Goal: Transaction & Acquisition: Purchase product/service

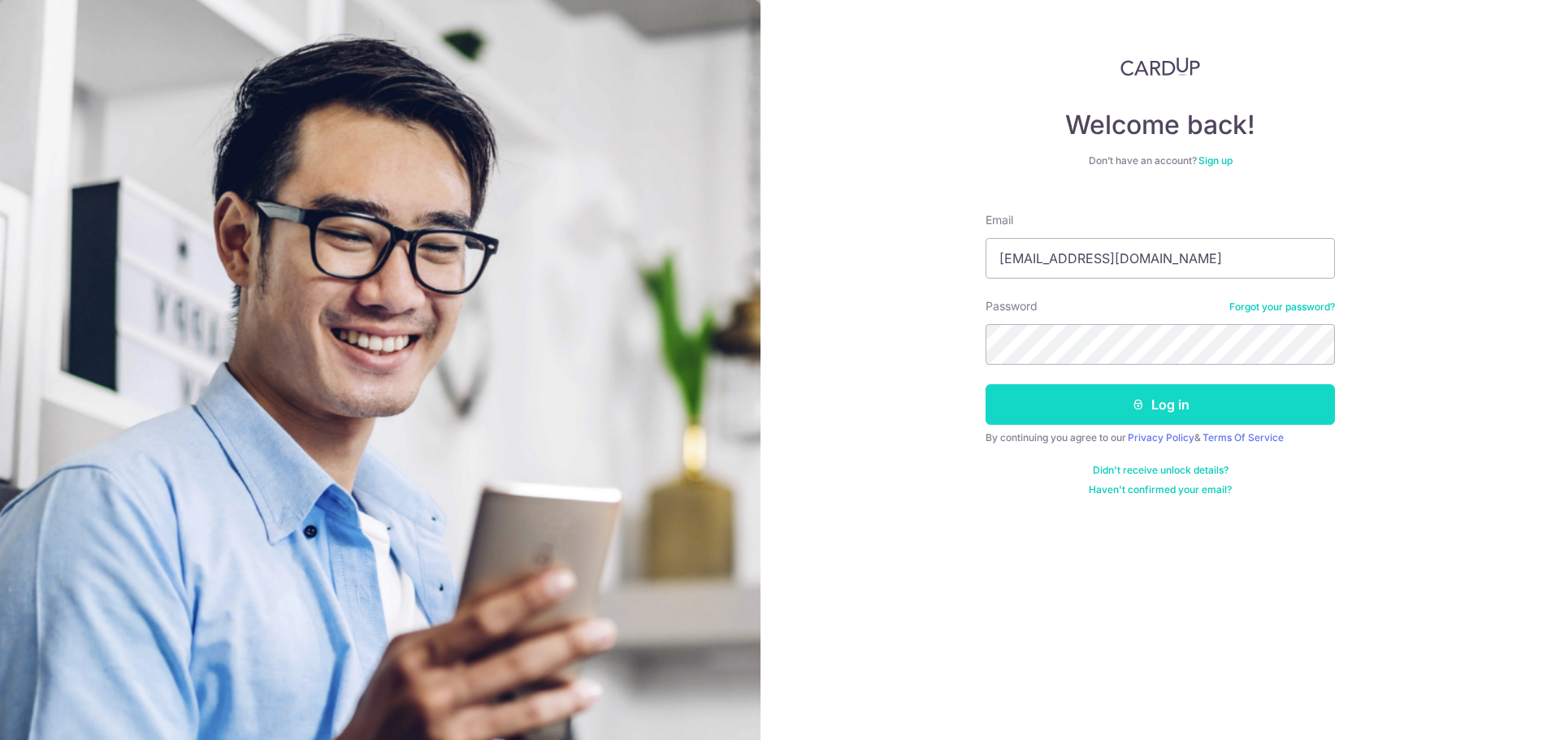
click at [1109, 396] on button "Log in" at bounding box center [1159, 404] width 349 height 41
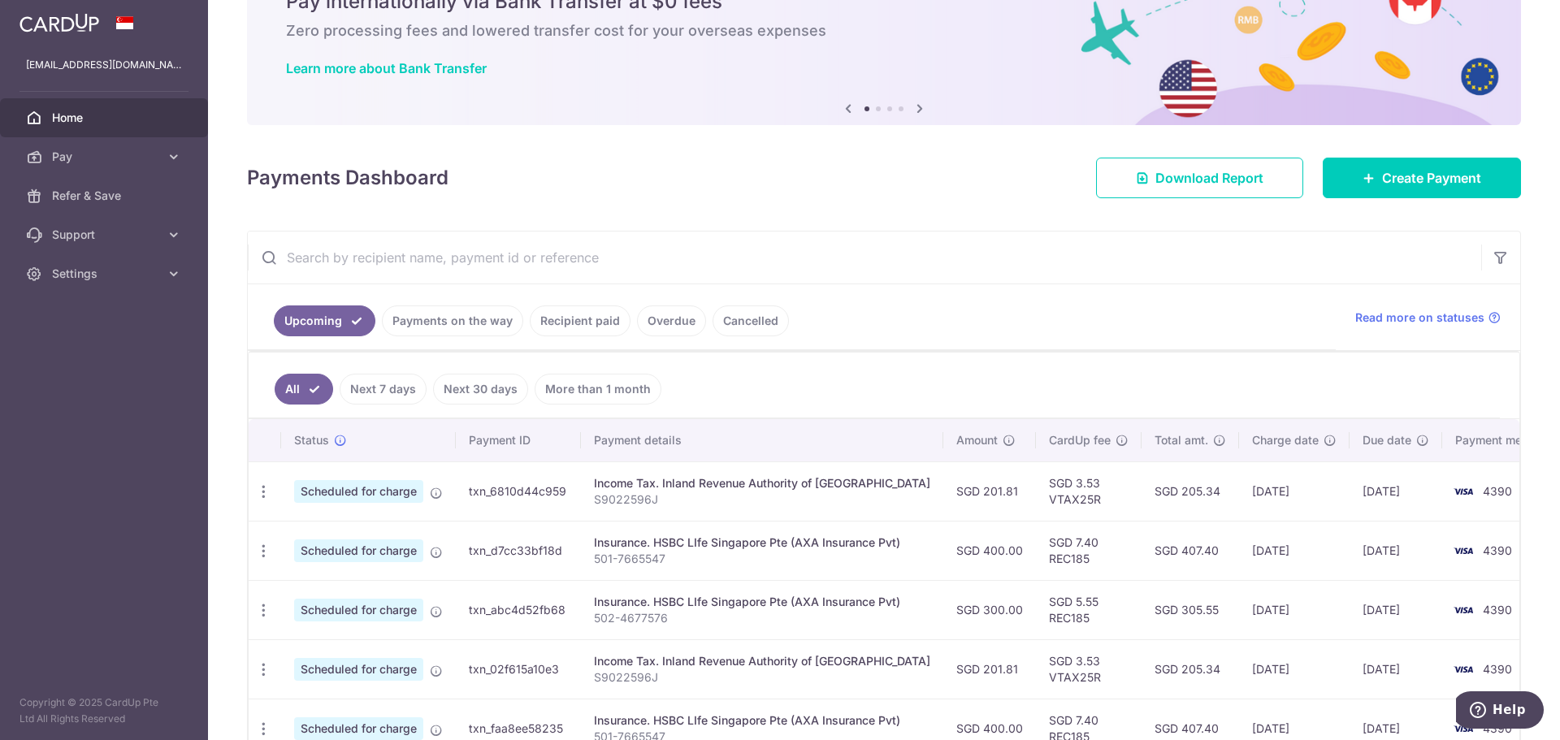
scroll to position [81, 0]
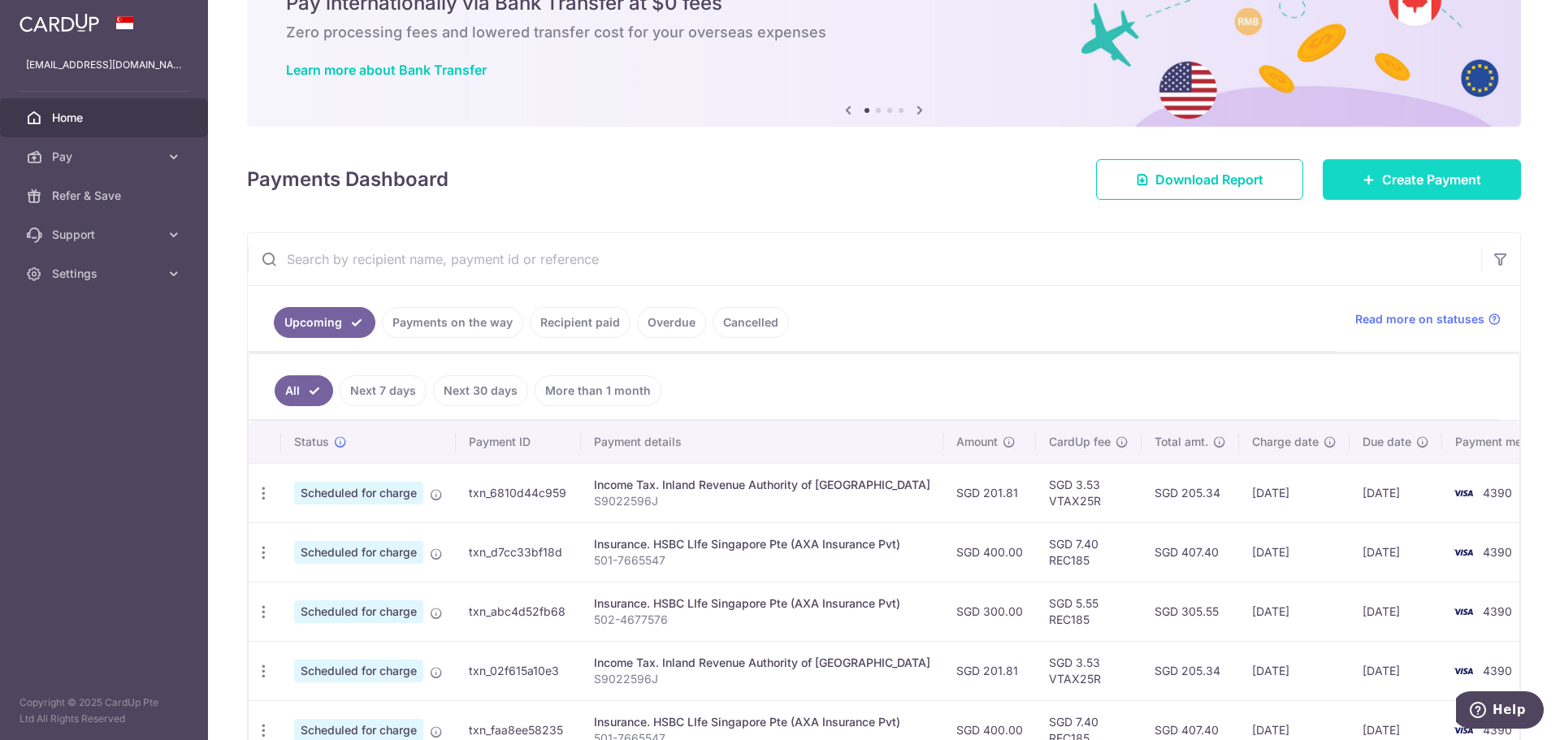
click at [1431, 189] on link "Create Payment" at bounding box center [1422, 179] width 198 height 41
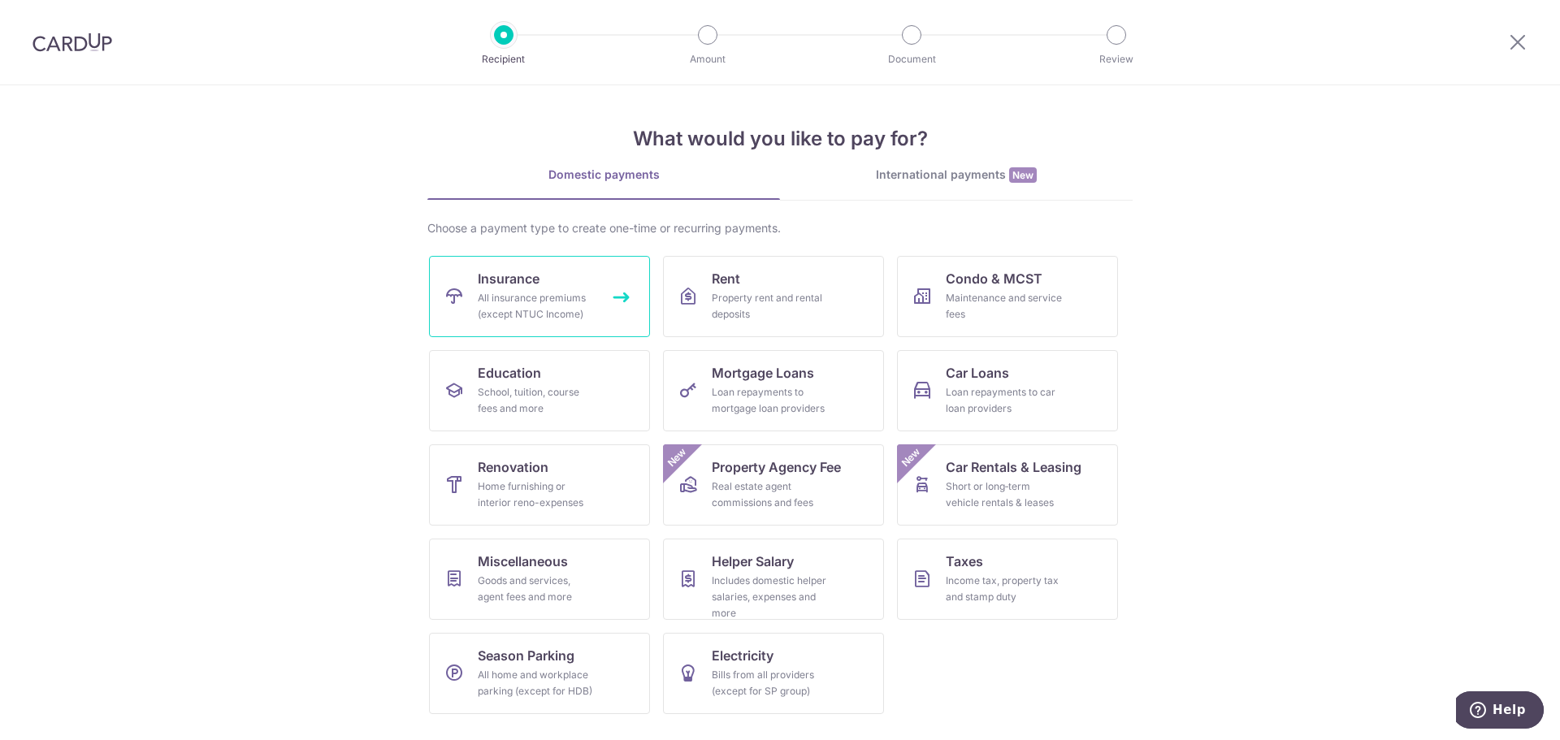
click at [574, 305] on div "All insurance premiums (except NTUC Income)" at bounding box center [536, 306] width 117 height 32
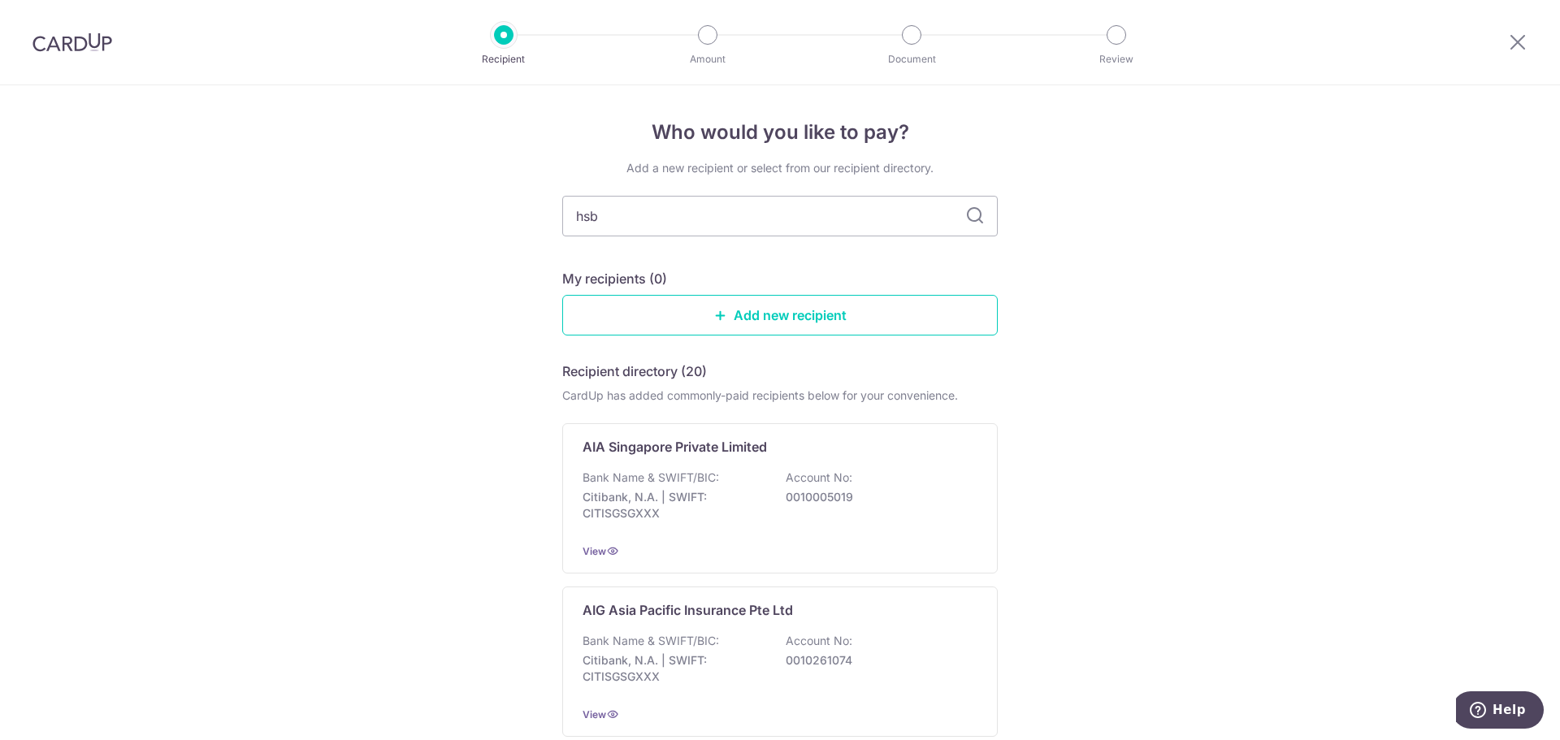
type input "hsbc"
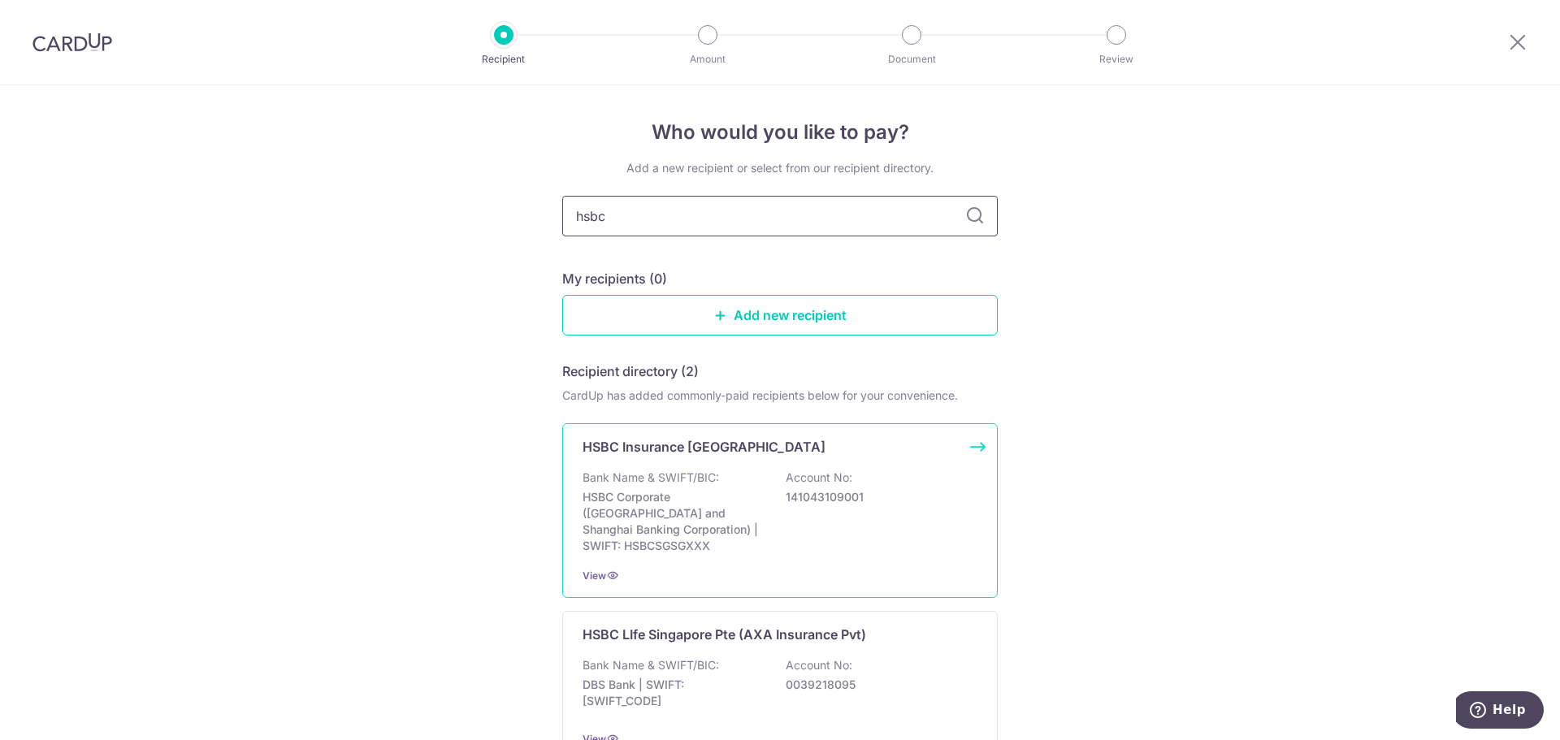
scroll to position [81, 0]
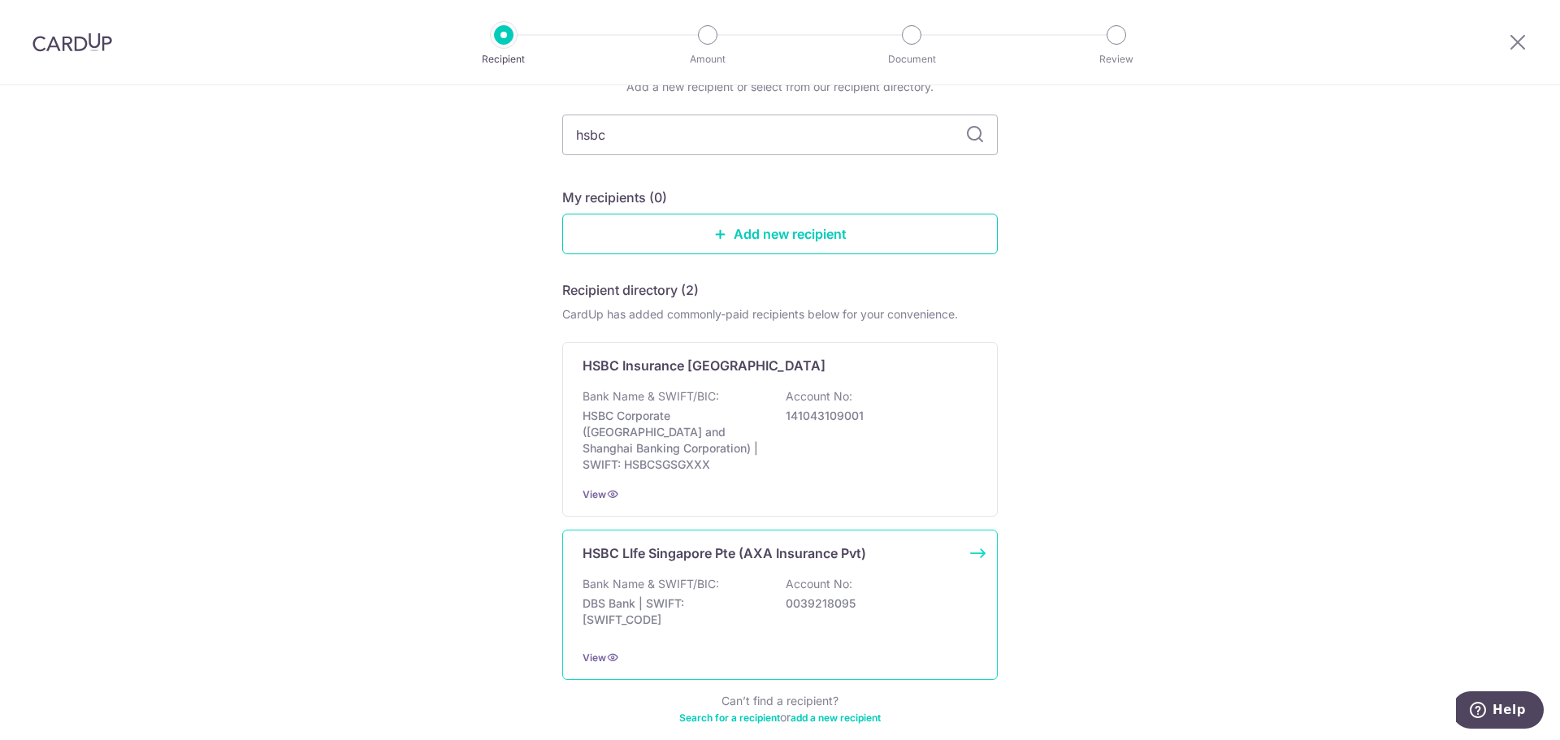
click at [673, 557] on div "HSBC LIfe Singapore Pte (AXA Insurance Pvt) Bank Name & SWIFT/BIC: DBS Bank | S…" at bounding box center [779, 605] width 435 height 150
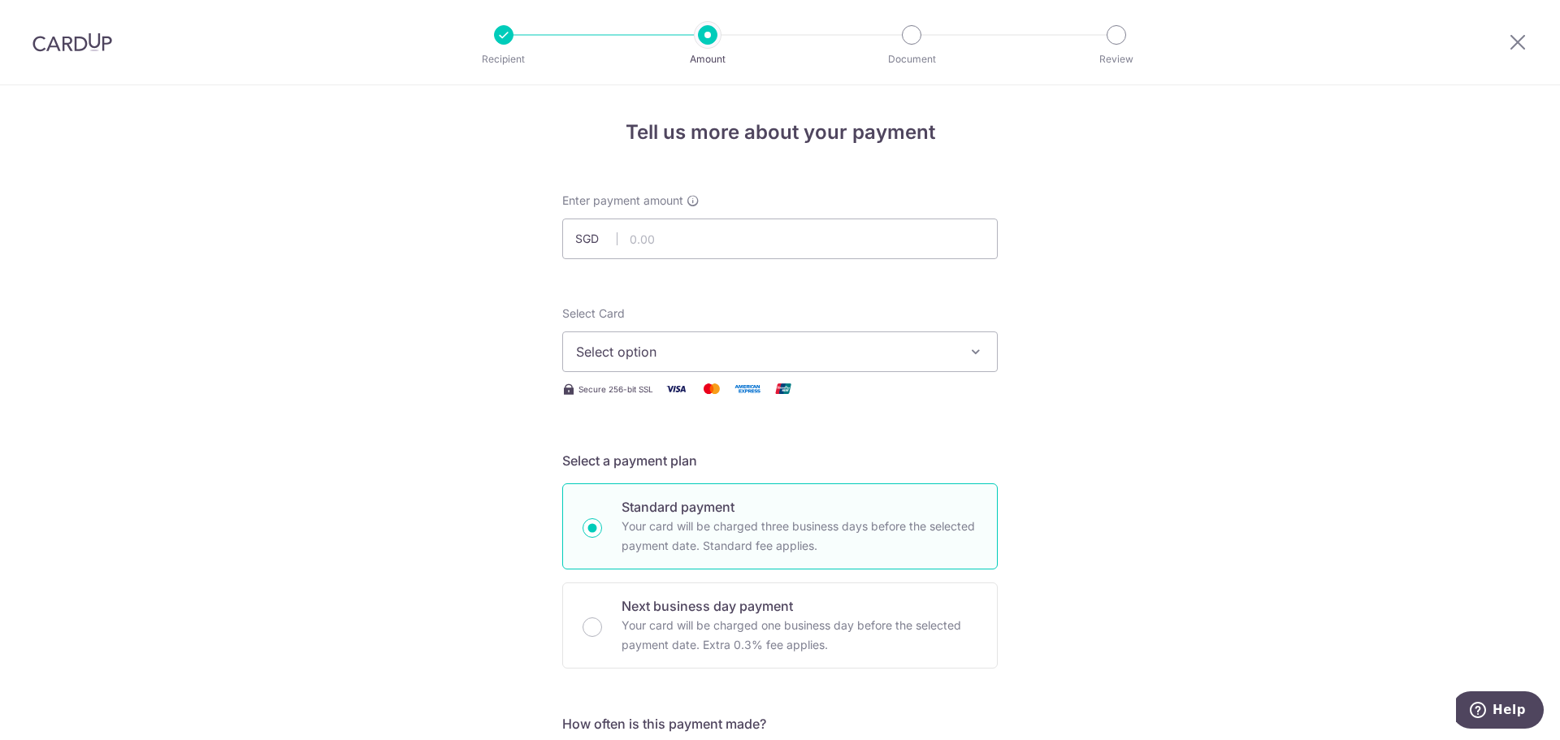
click at [600, 364] on button "Select option" at bounding box center [779, 351] width 435 height 41
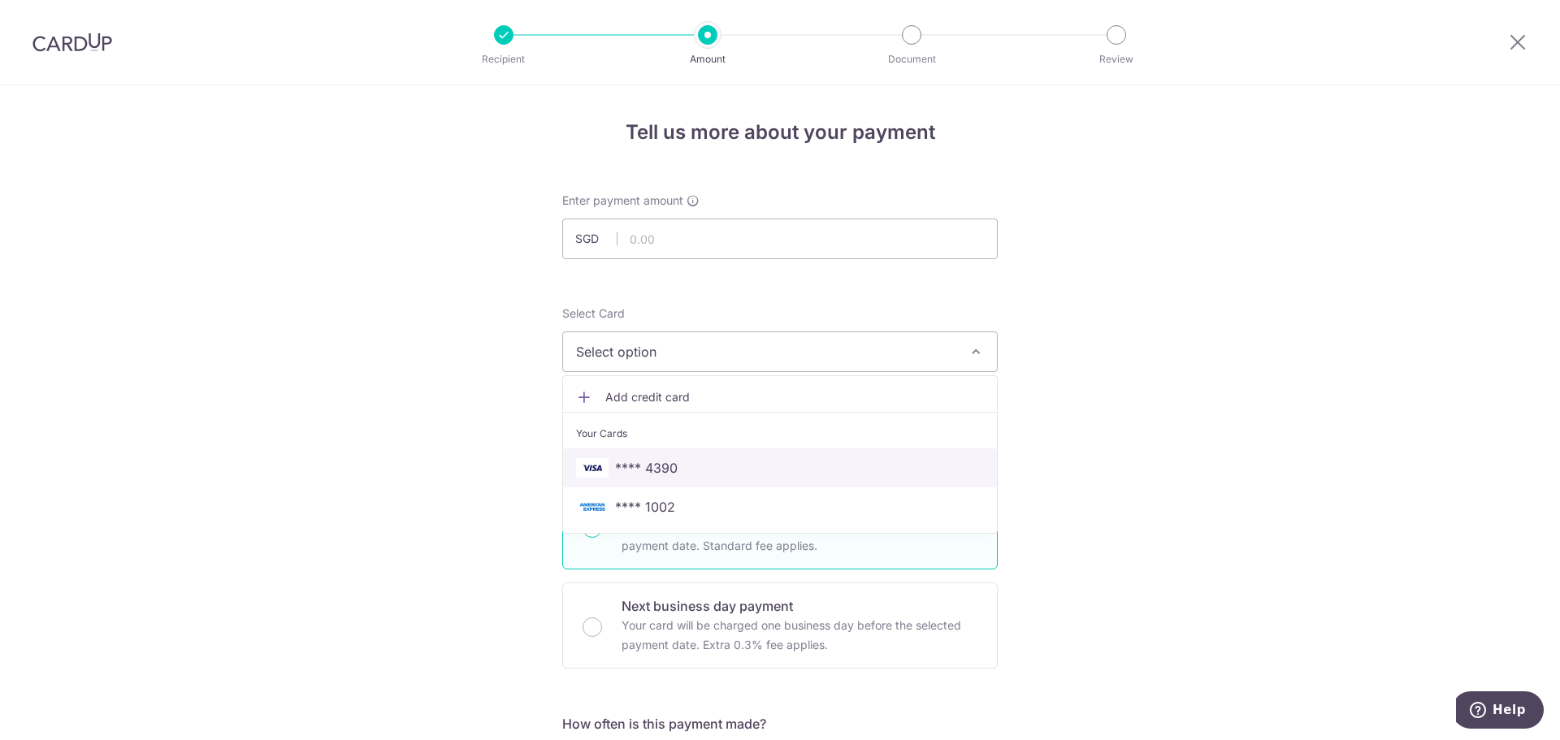
click at [643, 471] on span "**** 4390" at bounding box center [646, 467] width 63 height 19
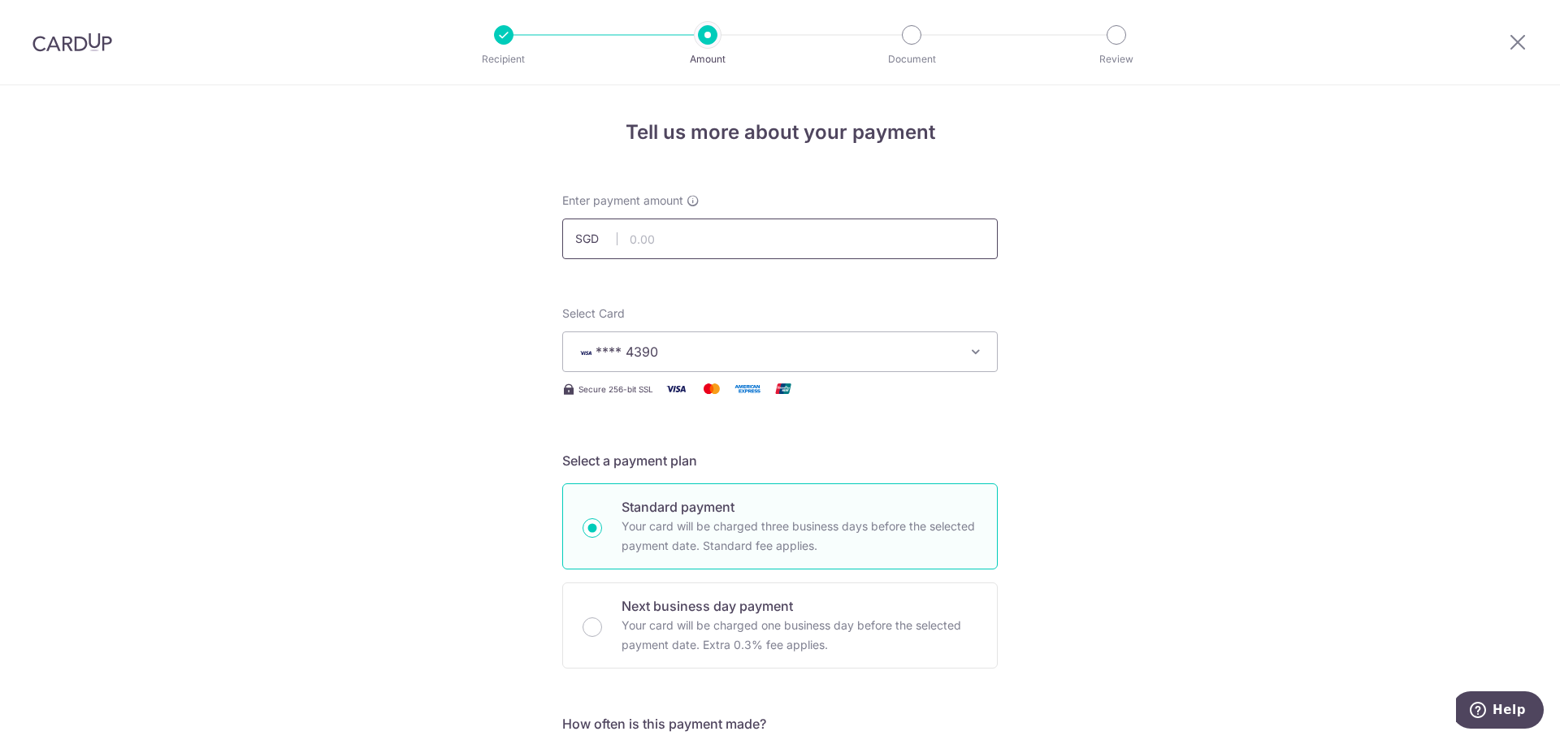
click at [652, 240] on input "text" at bounding box center [779, 239] width 435 height 41
type input "4,386.90"
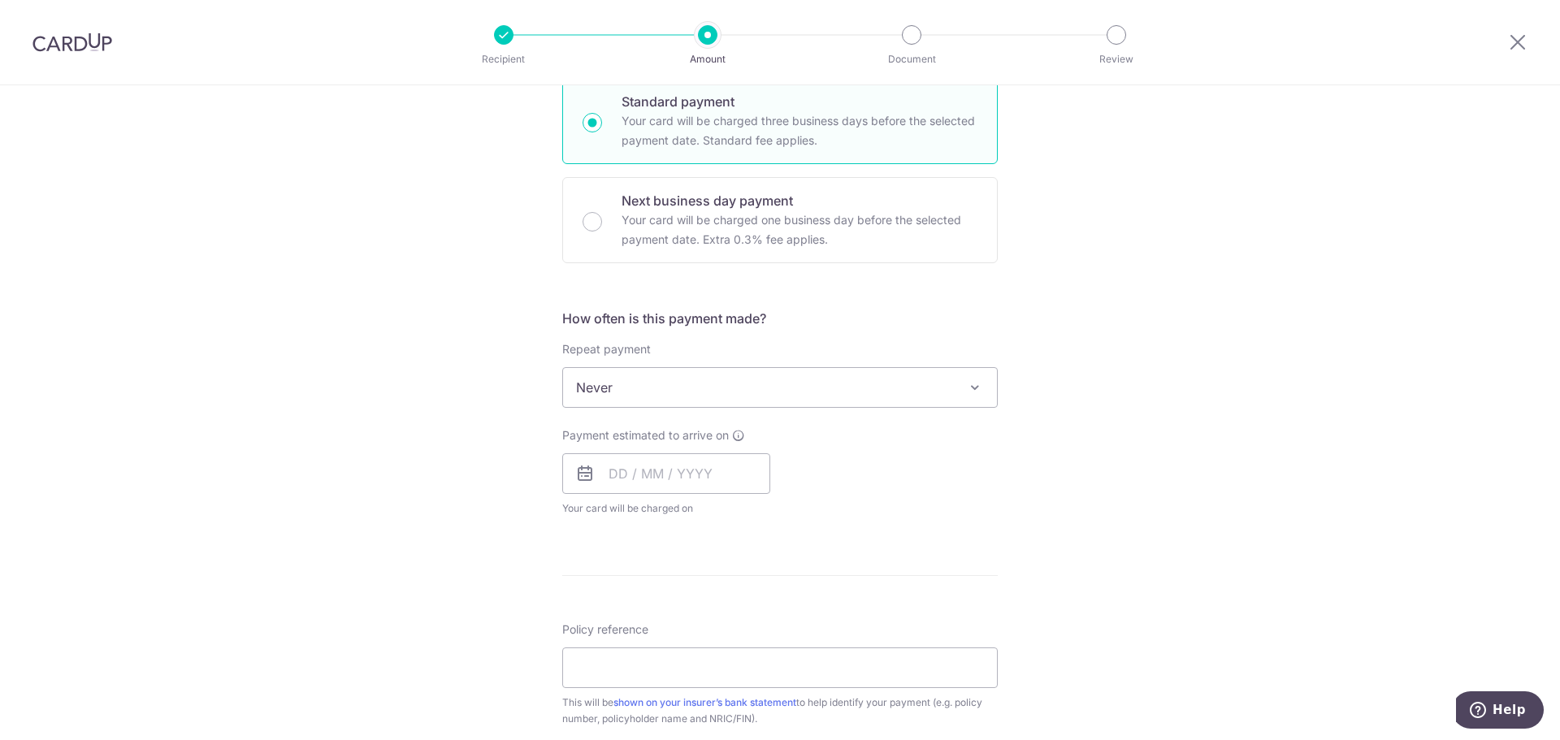
scroll to position [406, 0]
click at [641, 474] on input "text" at bounding box center [666, 473] width 208 height 41
click at [717, 597] on link "2" at bounding box center [725, 588] width 26 height 26
type input "02/10/2025"
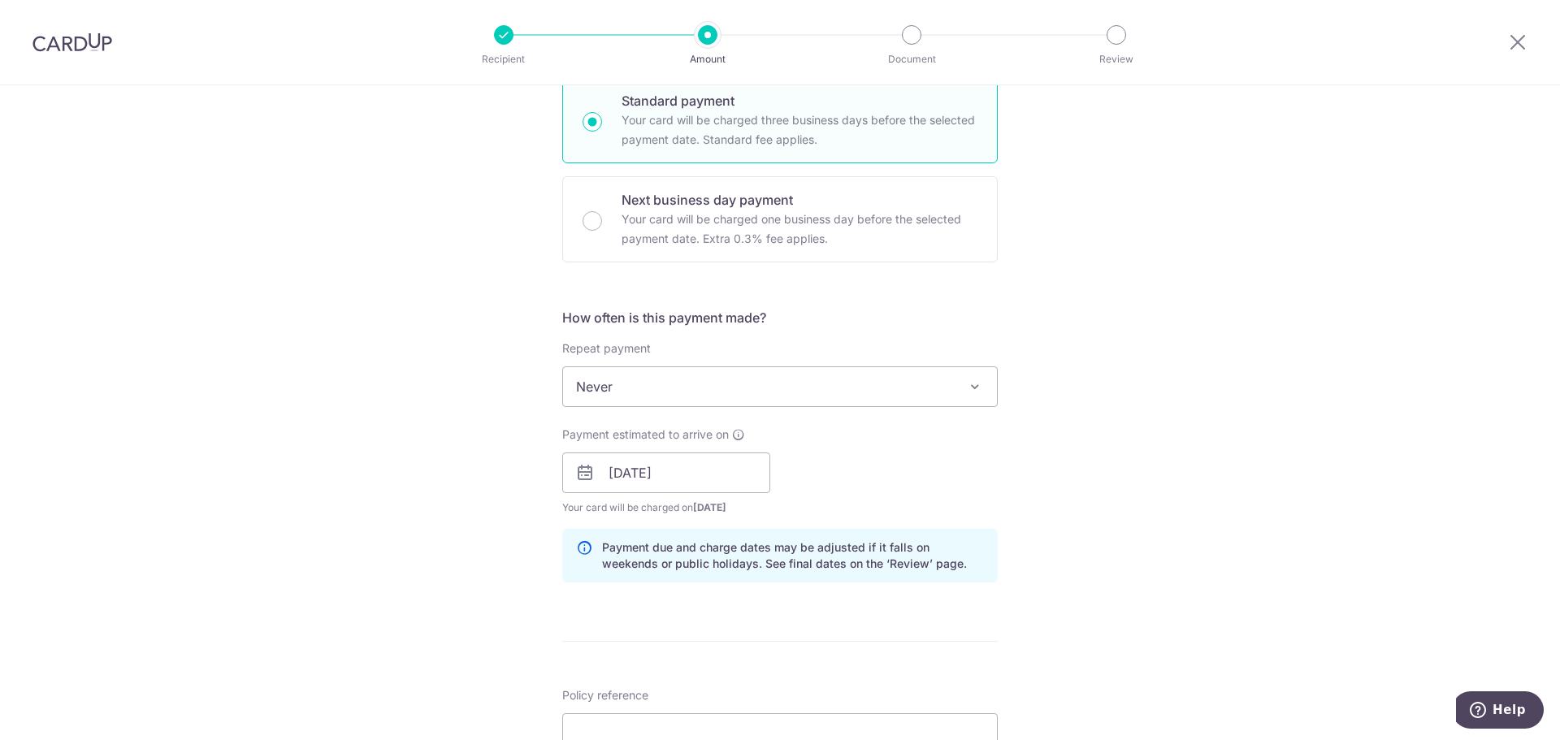
scroll to position [569, 0]
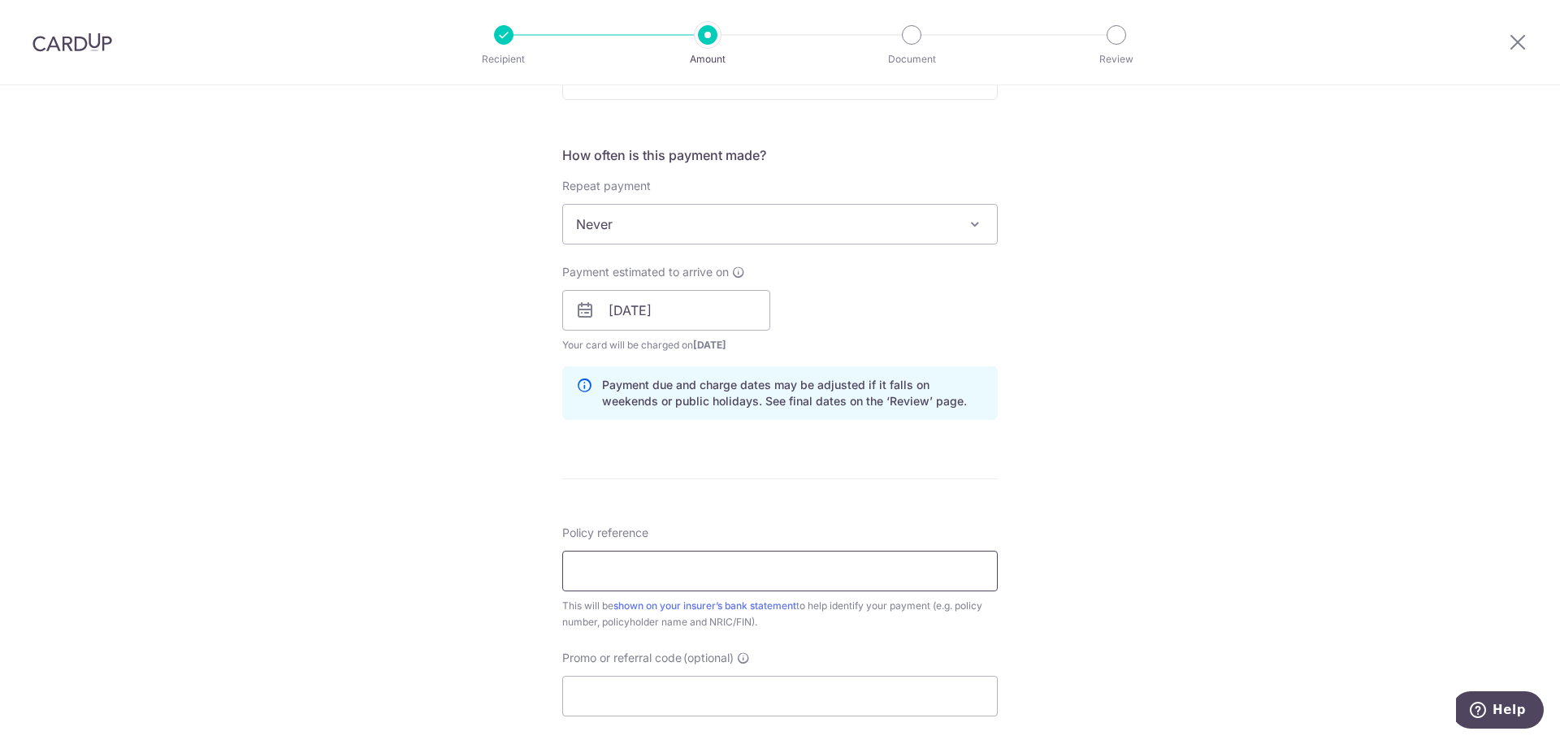
click at [610, 564] on input "Policy reference" at bounding box center [779, 571] width 435 height 41
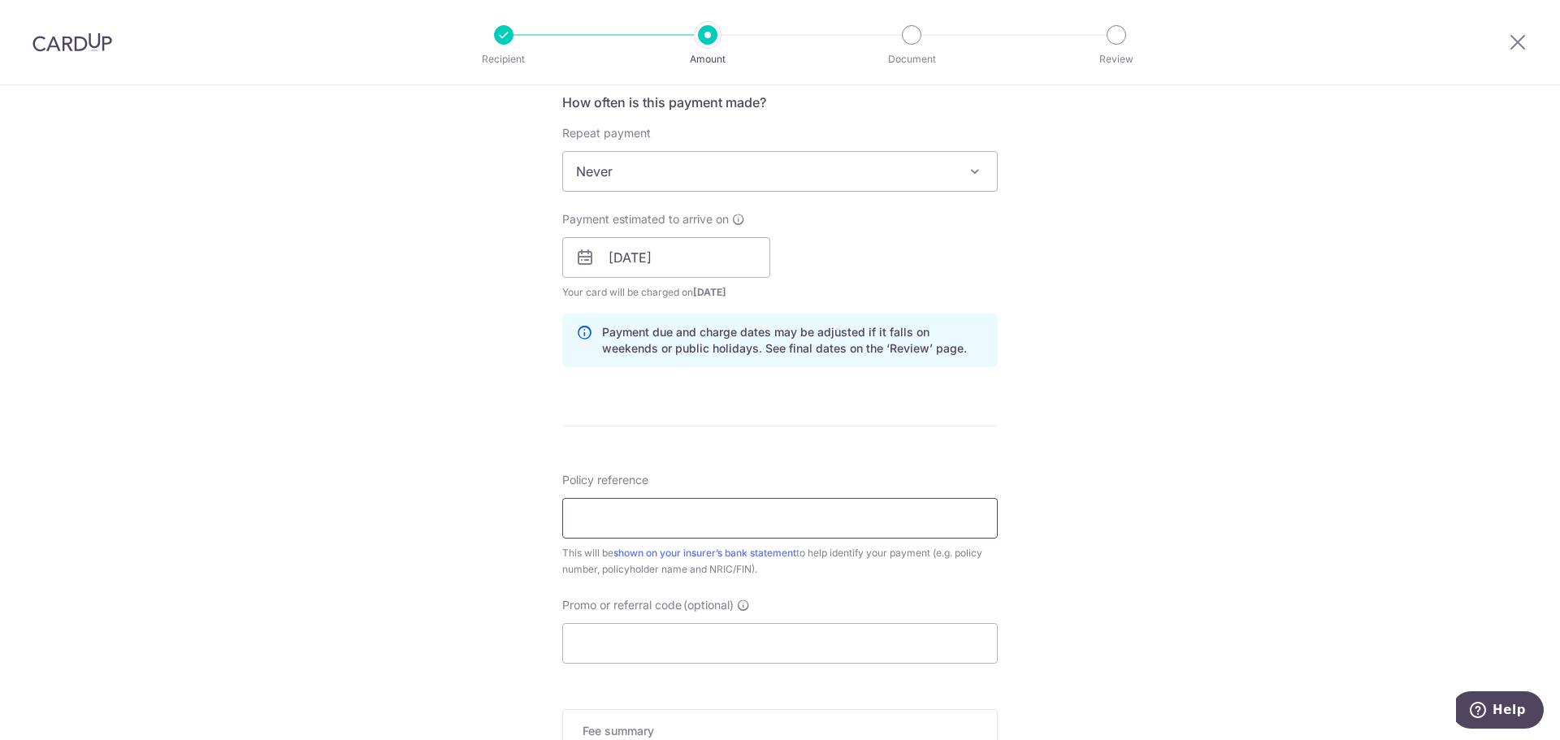
scroll to position [650, 0]
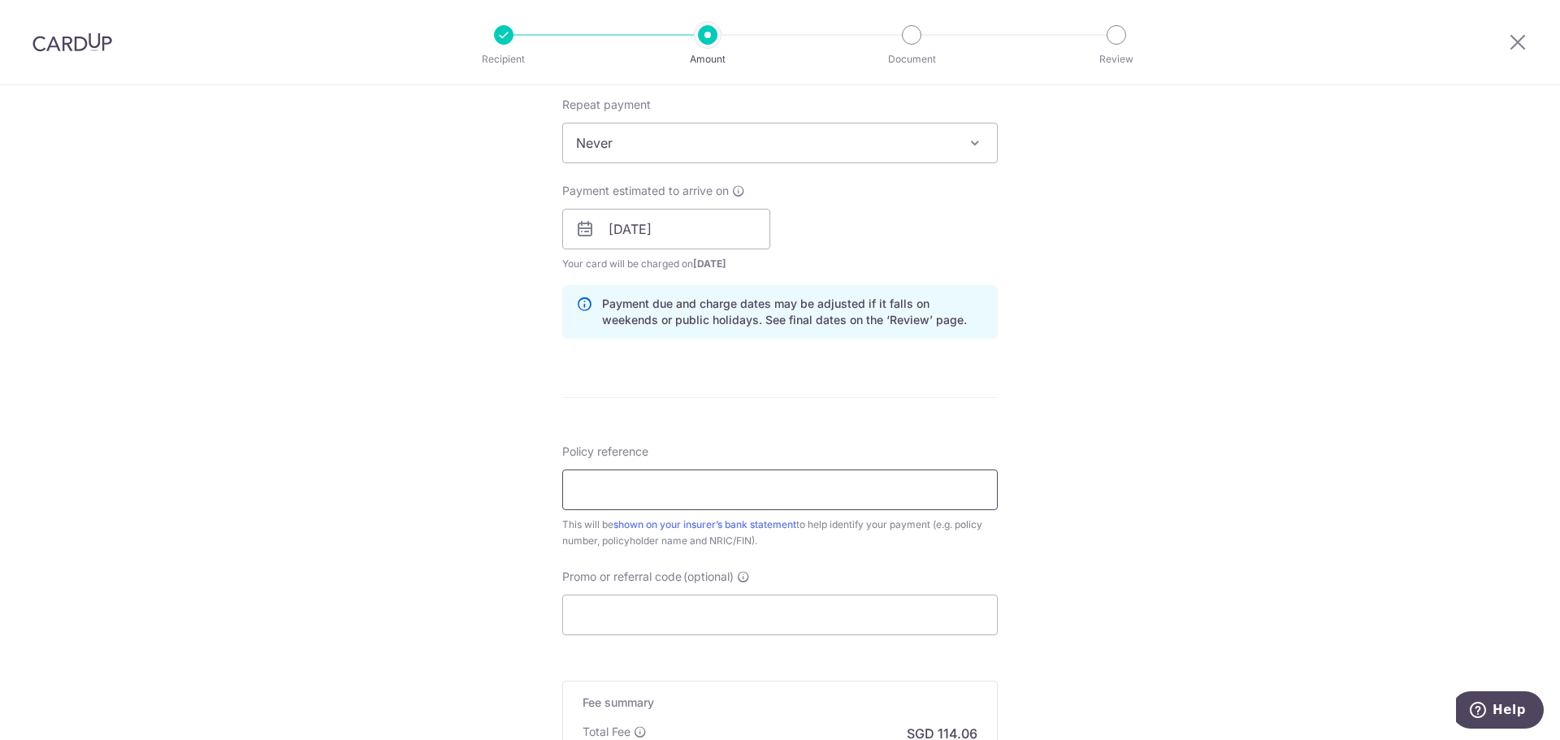
paste input "501-7637587"
type input "501-7637587"
click at [620, 607] on input "Promo or referral code (optional)" at bounding box center [779, 615] width 435 height 41
paste input "501-7637587"
type input "501-7637587"
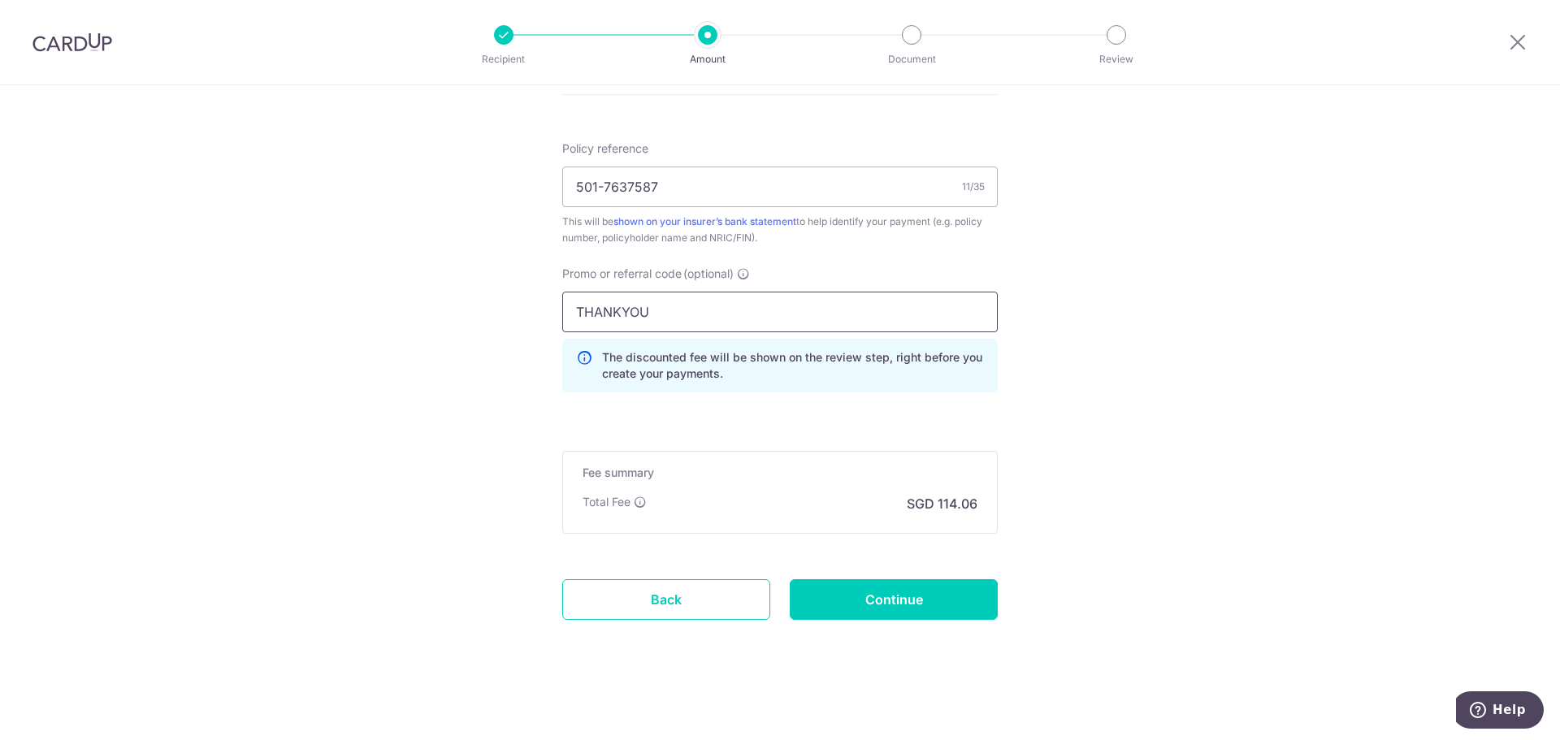
scroll to position [955, 0]
type input "THANKYOU"
click at [890, 596] on input "Continue" at bounding box center [894, 598] width 208 height 41
type input "Create Schedule"
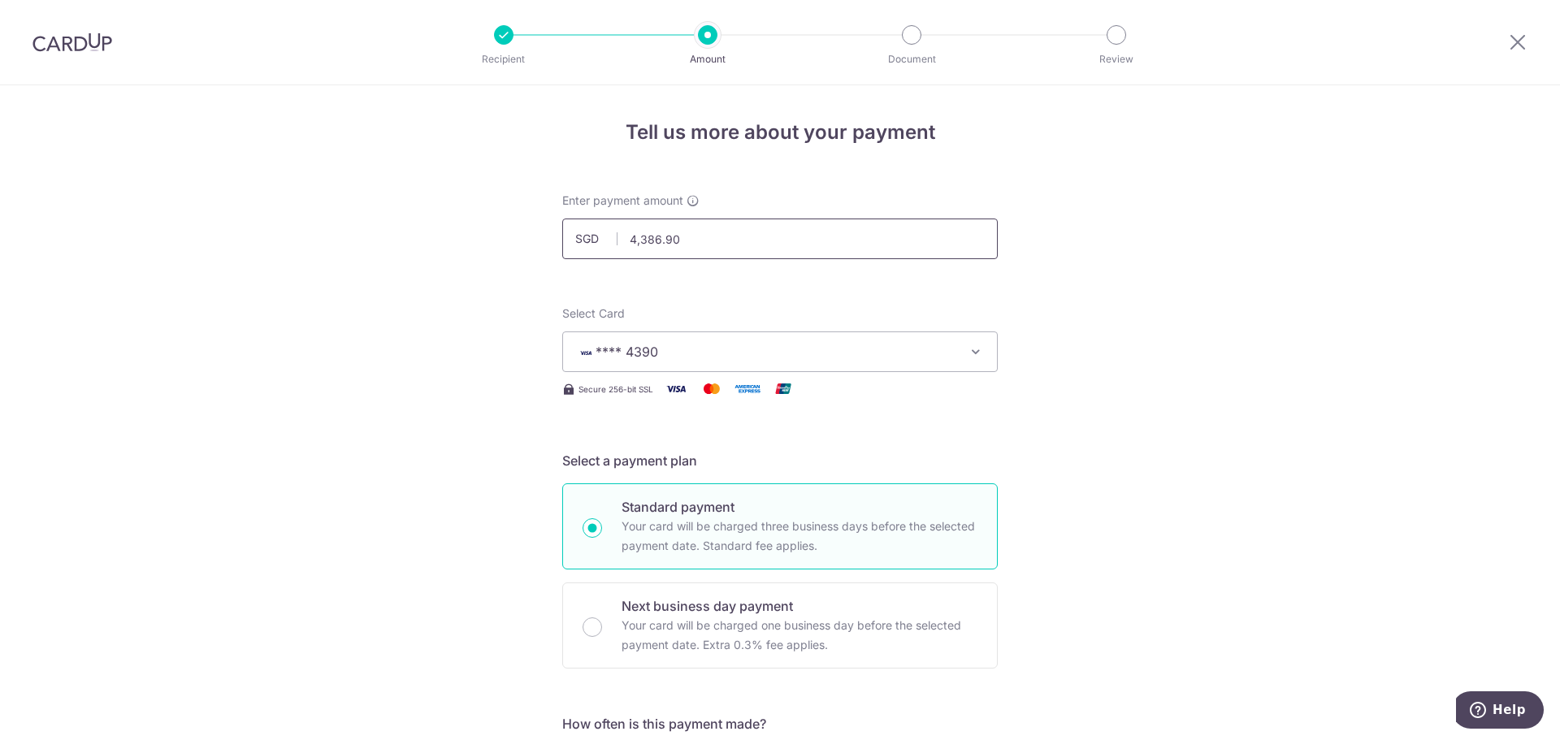
drag, startPoint x: 714, startPoint y: 225, endPoint x: 440, endPoint y: 223, distance: 274.6
type input "1,153.85"
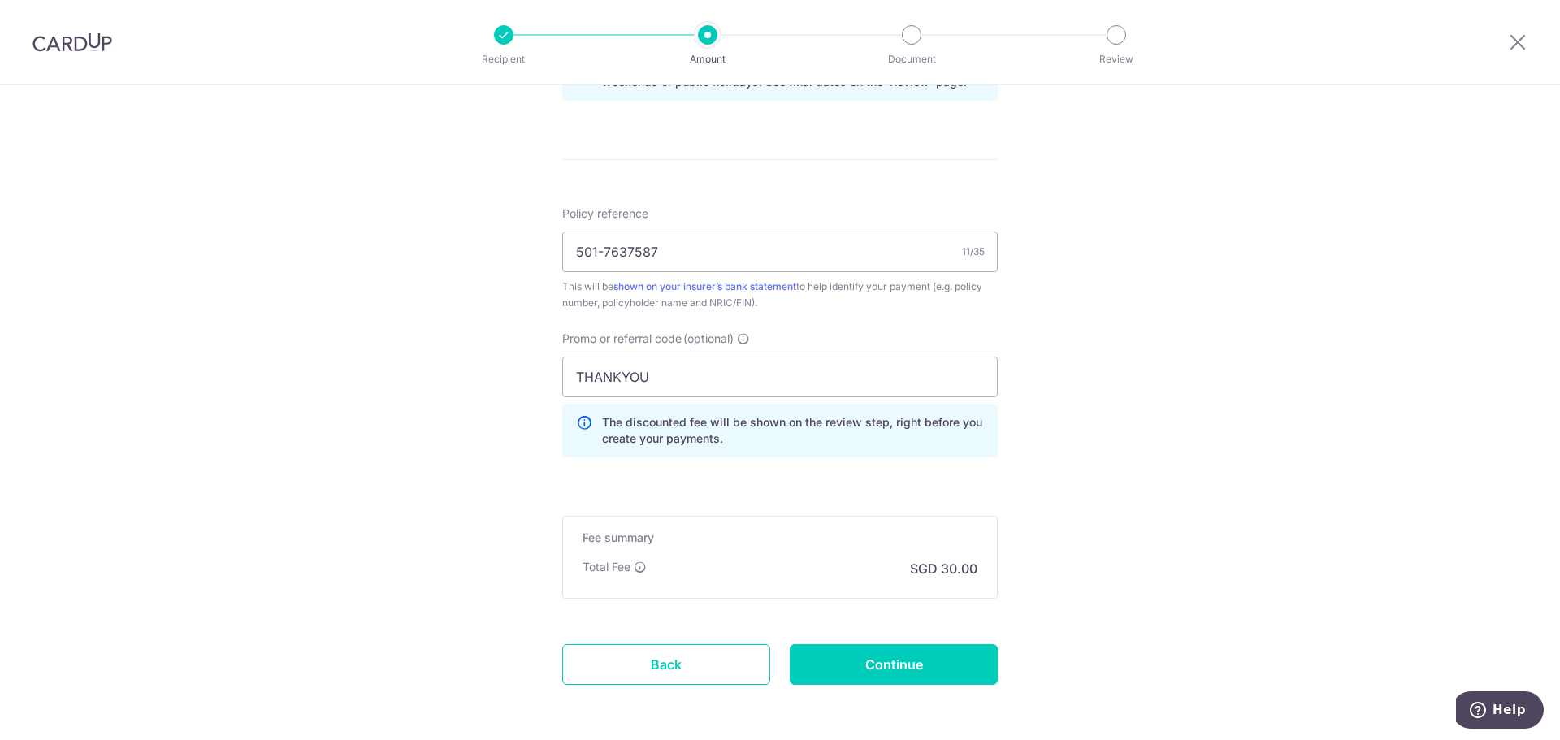
scroll to position [955, 0]
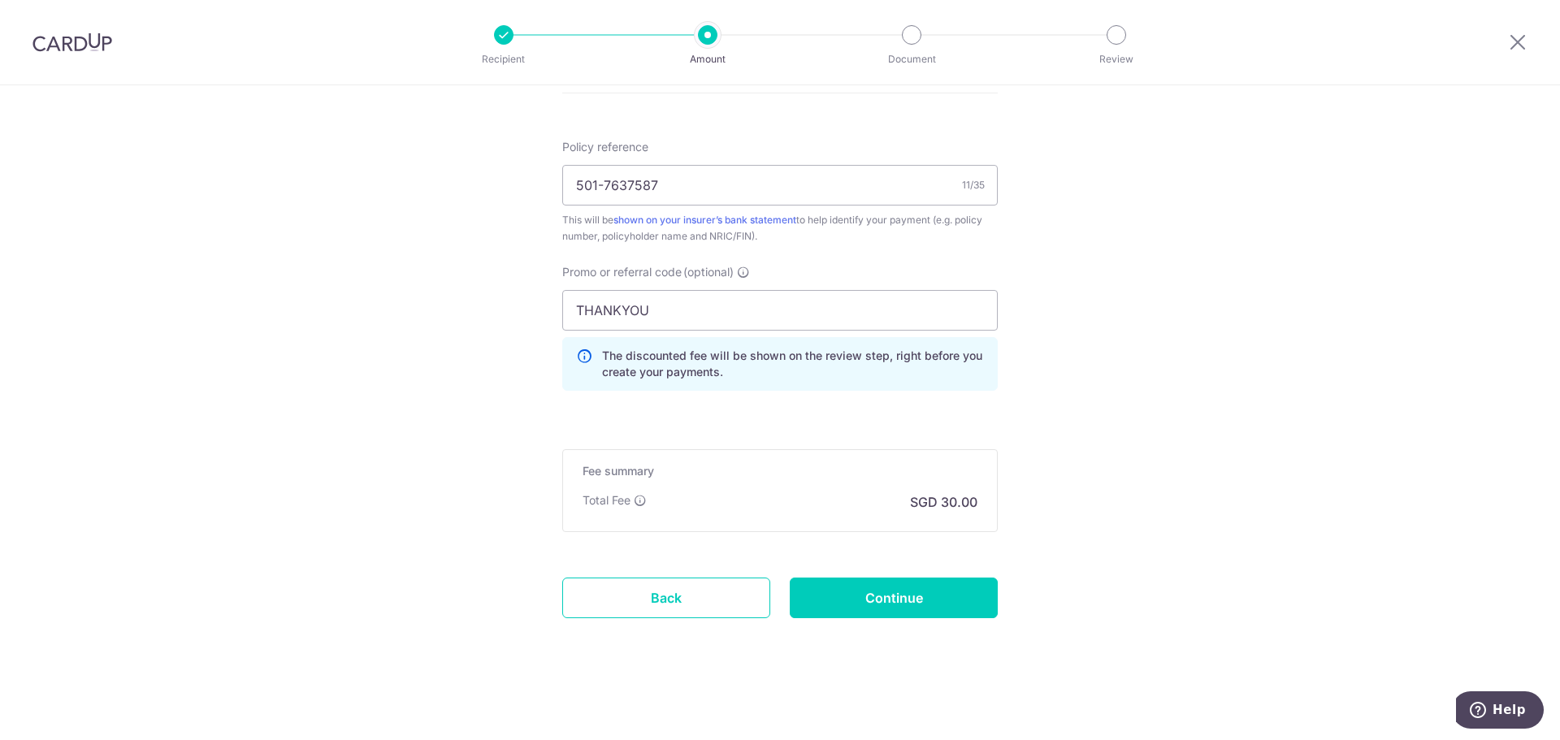
click at [812, 604] on input "Continue" at bounding box center [894, 598] width 208 height 41
type input "Update Schedule"
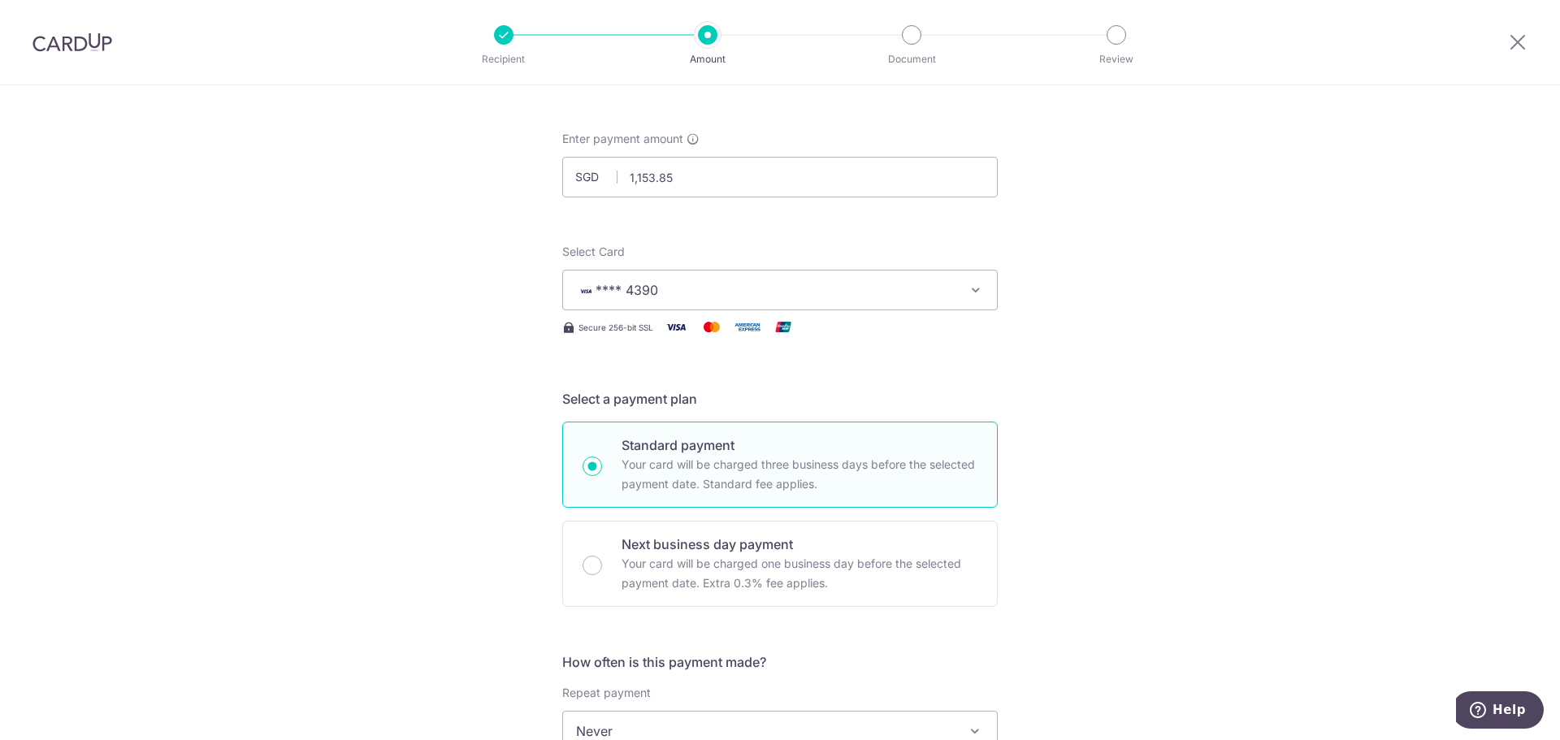
scroll to position [61, 0]
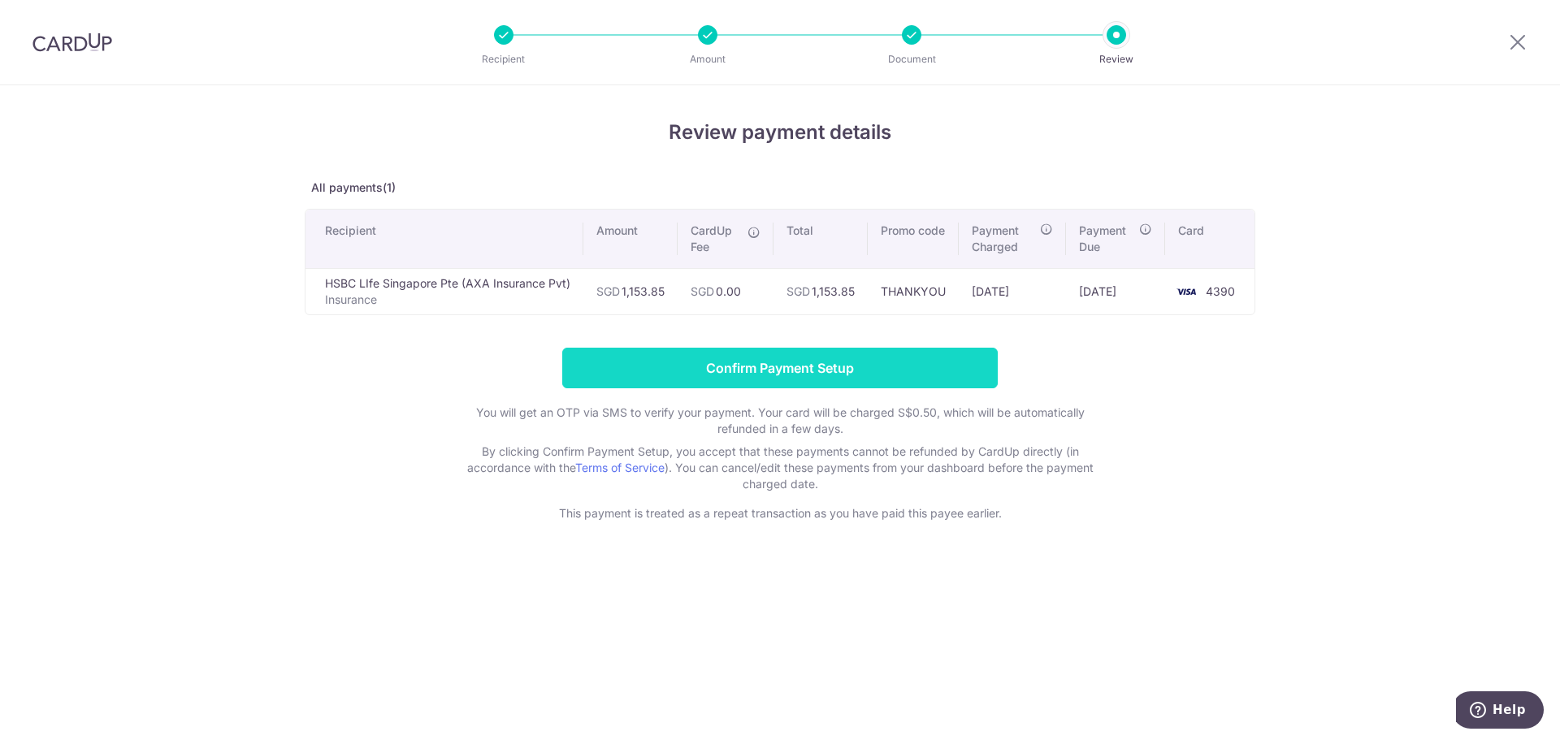
click at [618, 359] on input "Confirm Payment Setup" at bounding box center [779, 368] width 435 height 41
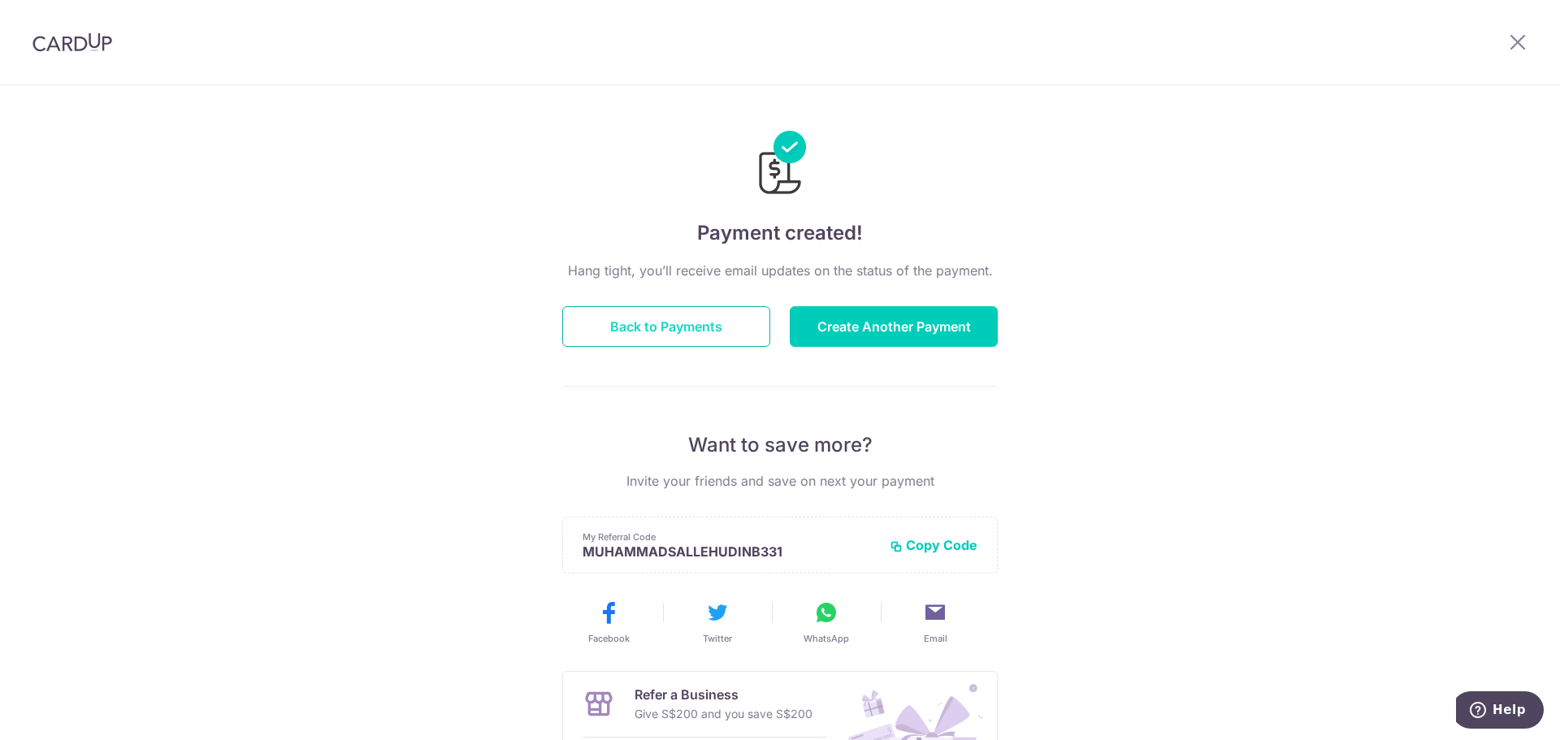
click at [626, 334] on button "Back to Payments" at bounding box center [666, 326] width 208 height 41
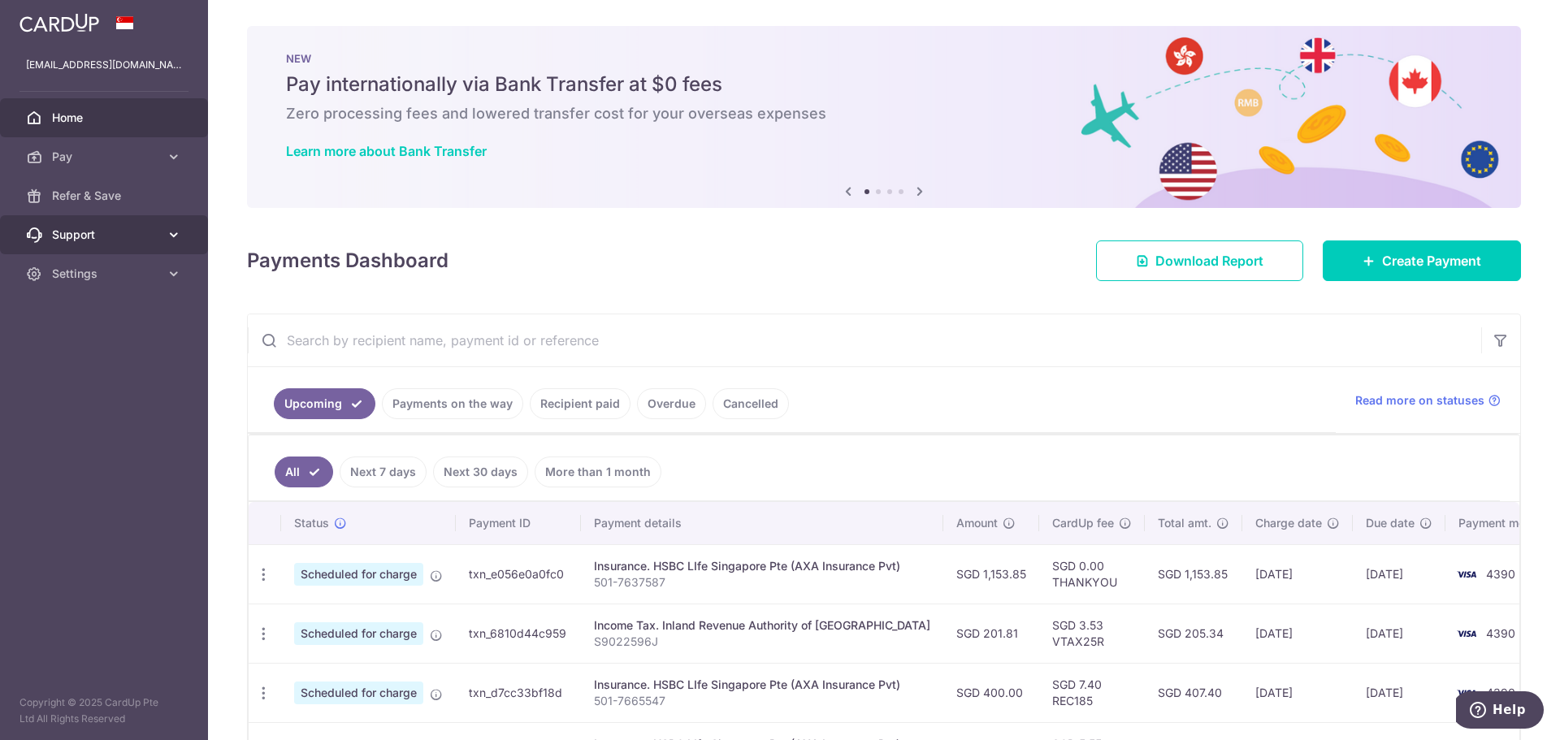
click at [179, 233] on icon at bounding box center [174, 235] width 16 height 16
click at [134, 362] on link "Settings" at bounding box center [104, 372] width 208 height 39
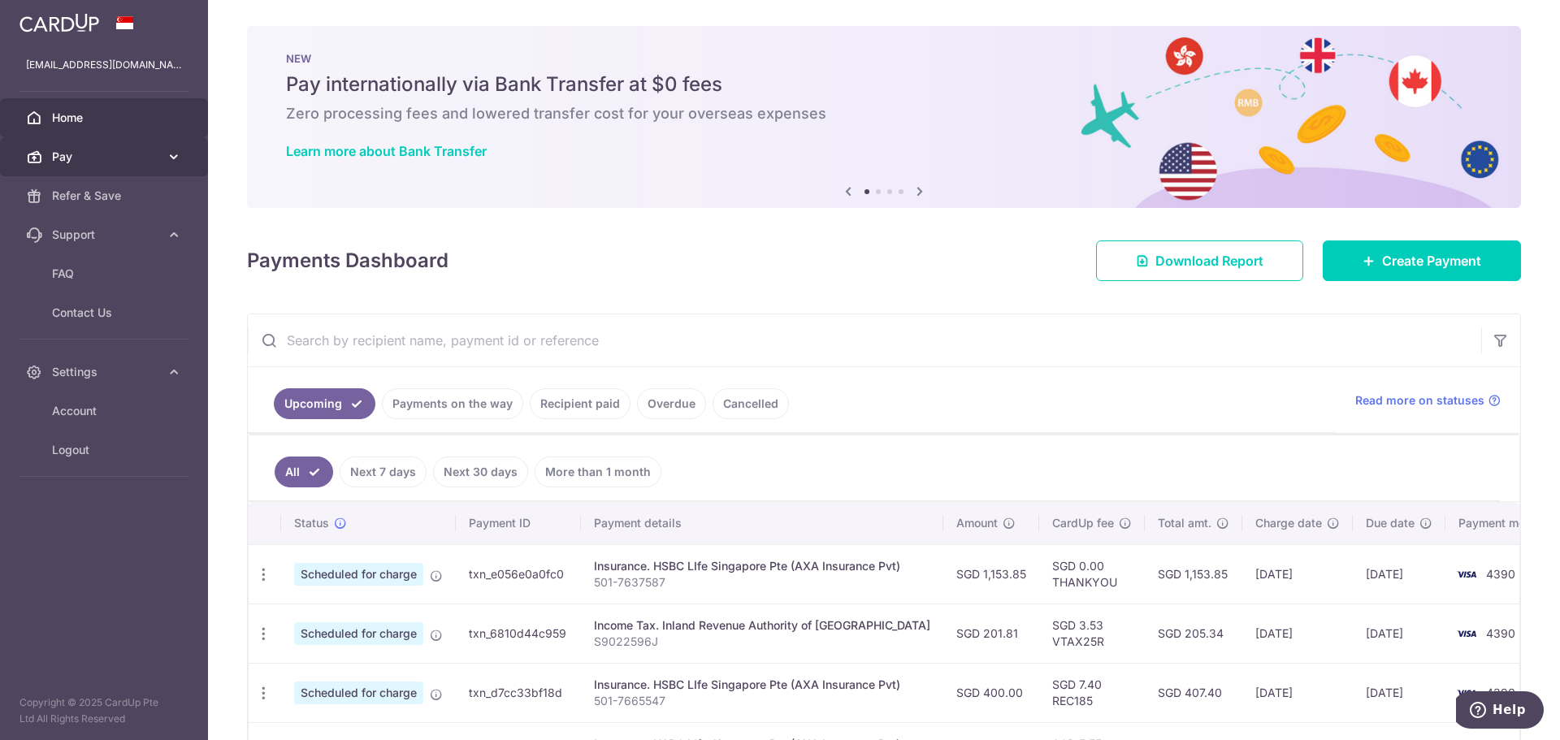
click at [151, 166] on link "Pay" at bounding box center [104, 156] width 208 height 39
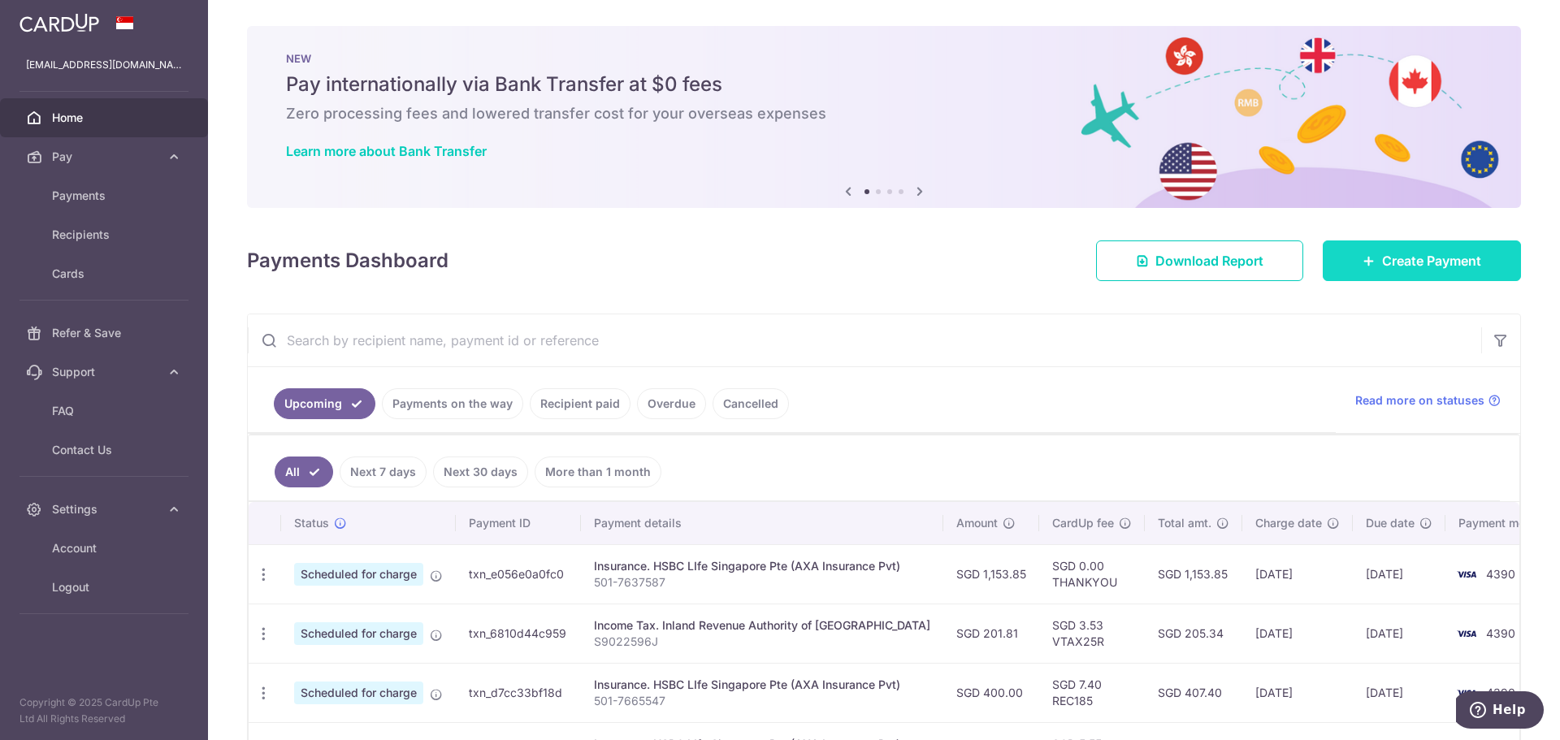
click at [1362, 258] on icon at bounding box center [1368, 260] width 13 height 13
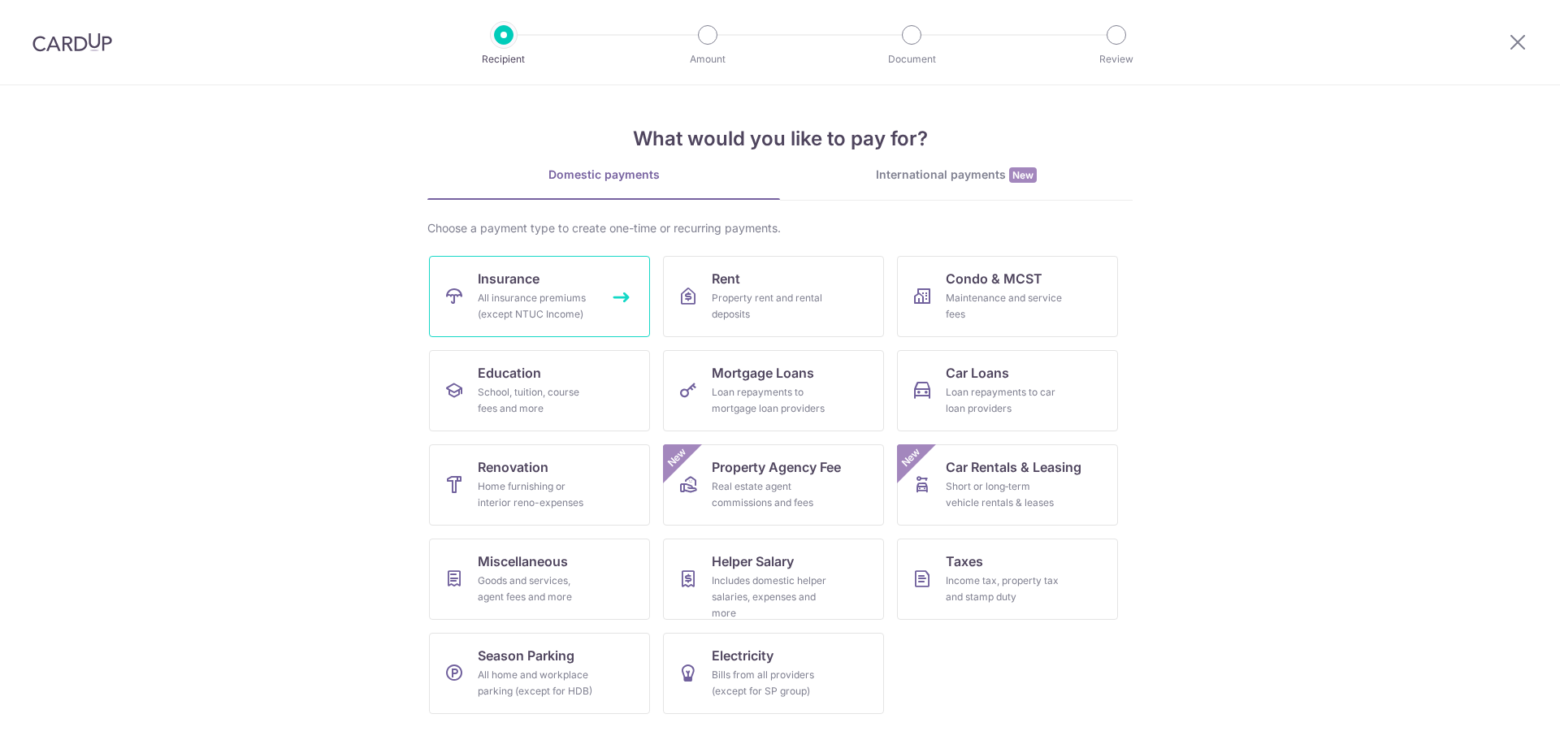
click at [514, 295] on div "All insurance premiums (except NTUC Income)" at bounding box center [536, 306] width 117 height 32
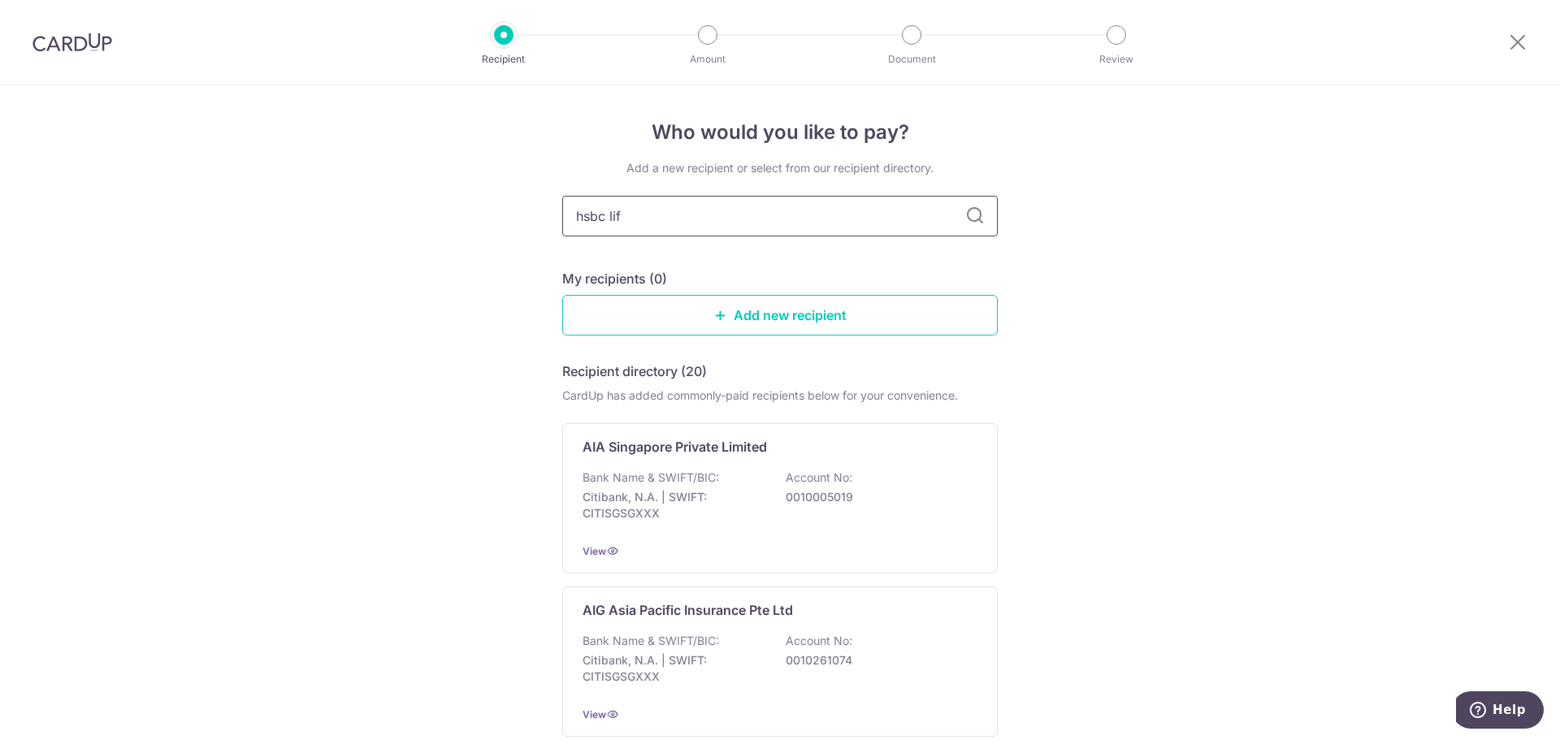
type input "hsbc life"
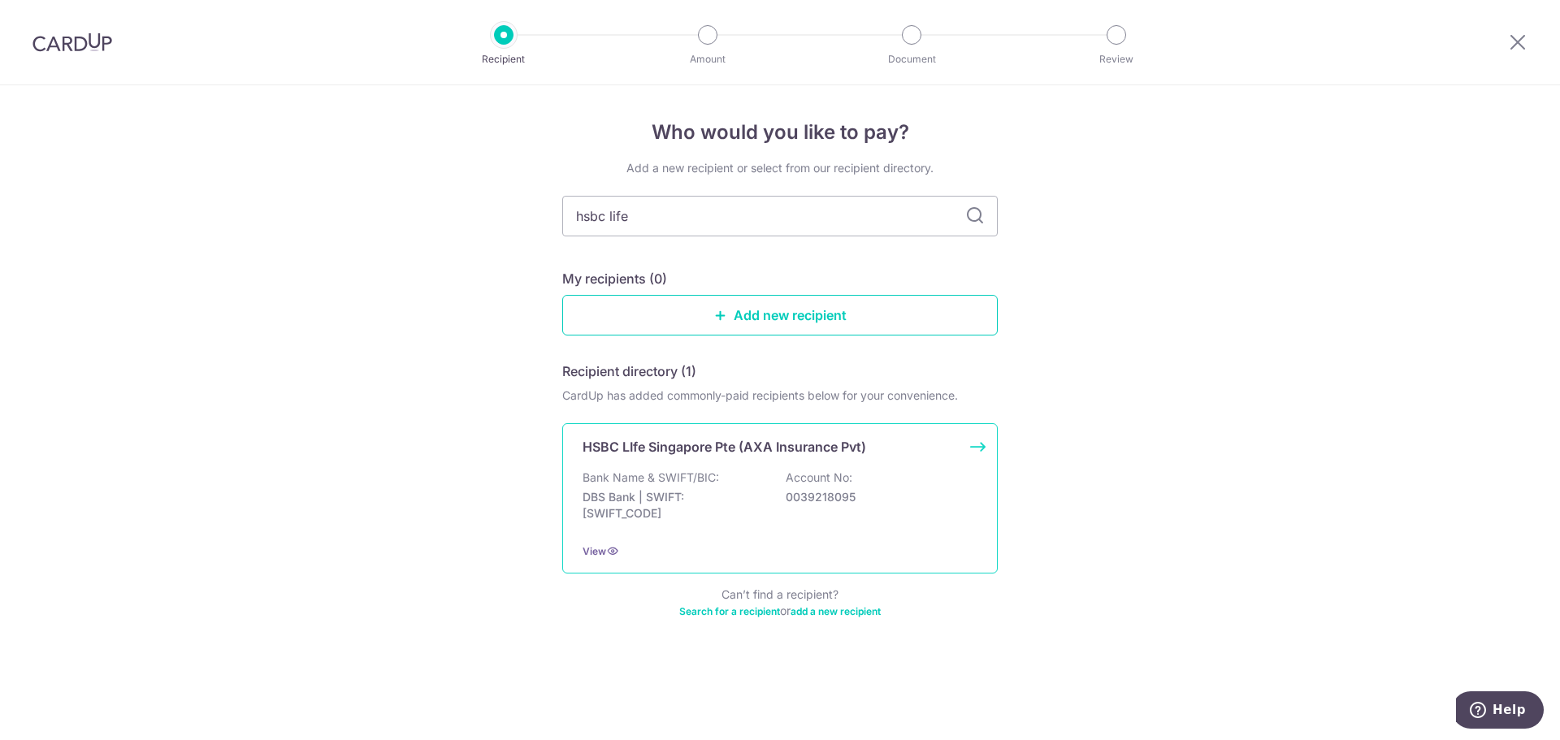
click at [619, 471] on p "Bank Name & SWIFT/BIC:" at bounding box center [651, 478] width 136 height 16
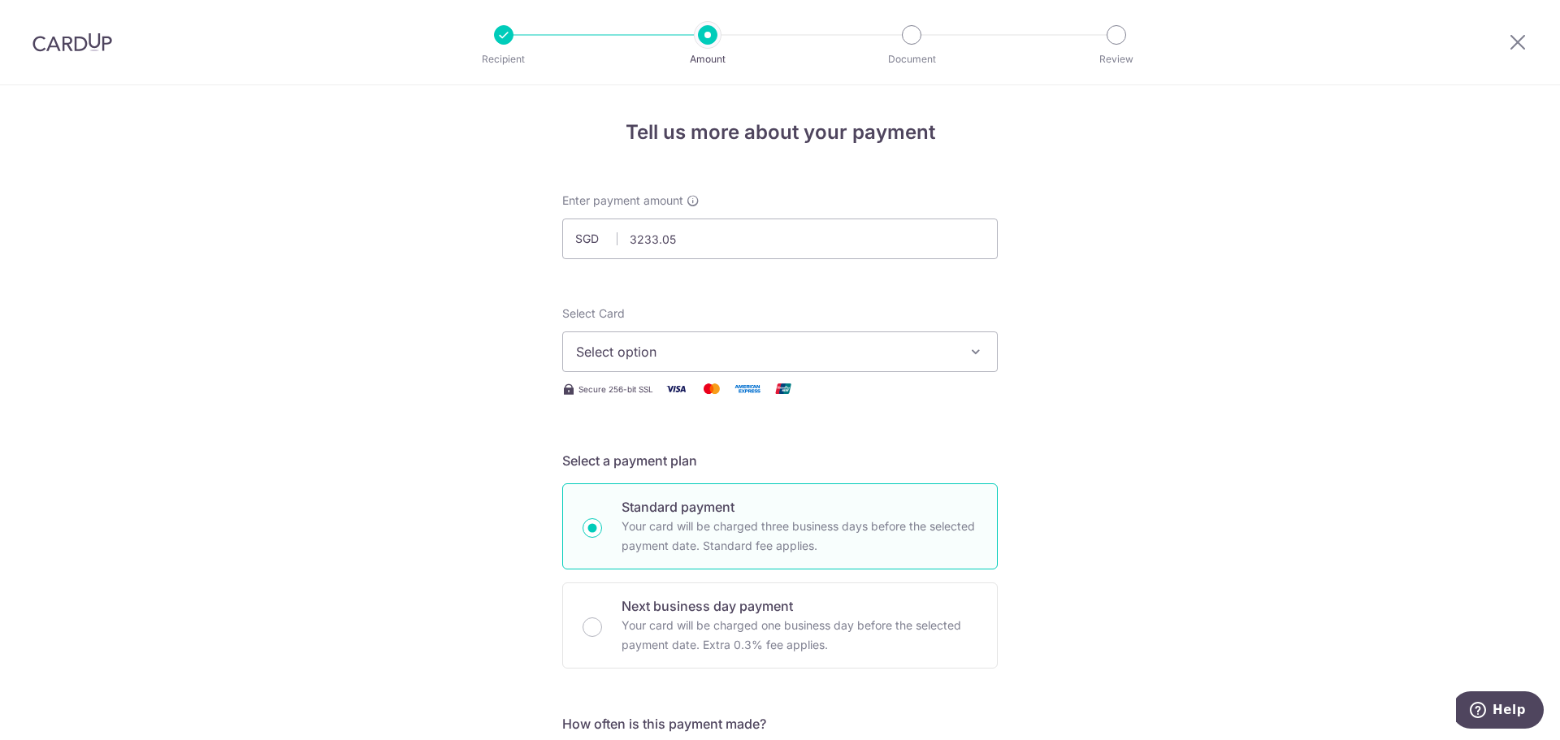
type input "3,233.05"
click at [609, 353] on span "Select option" at bounding box center [765, 351] width 379 height 19
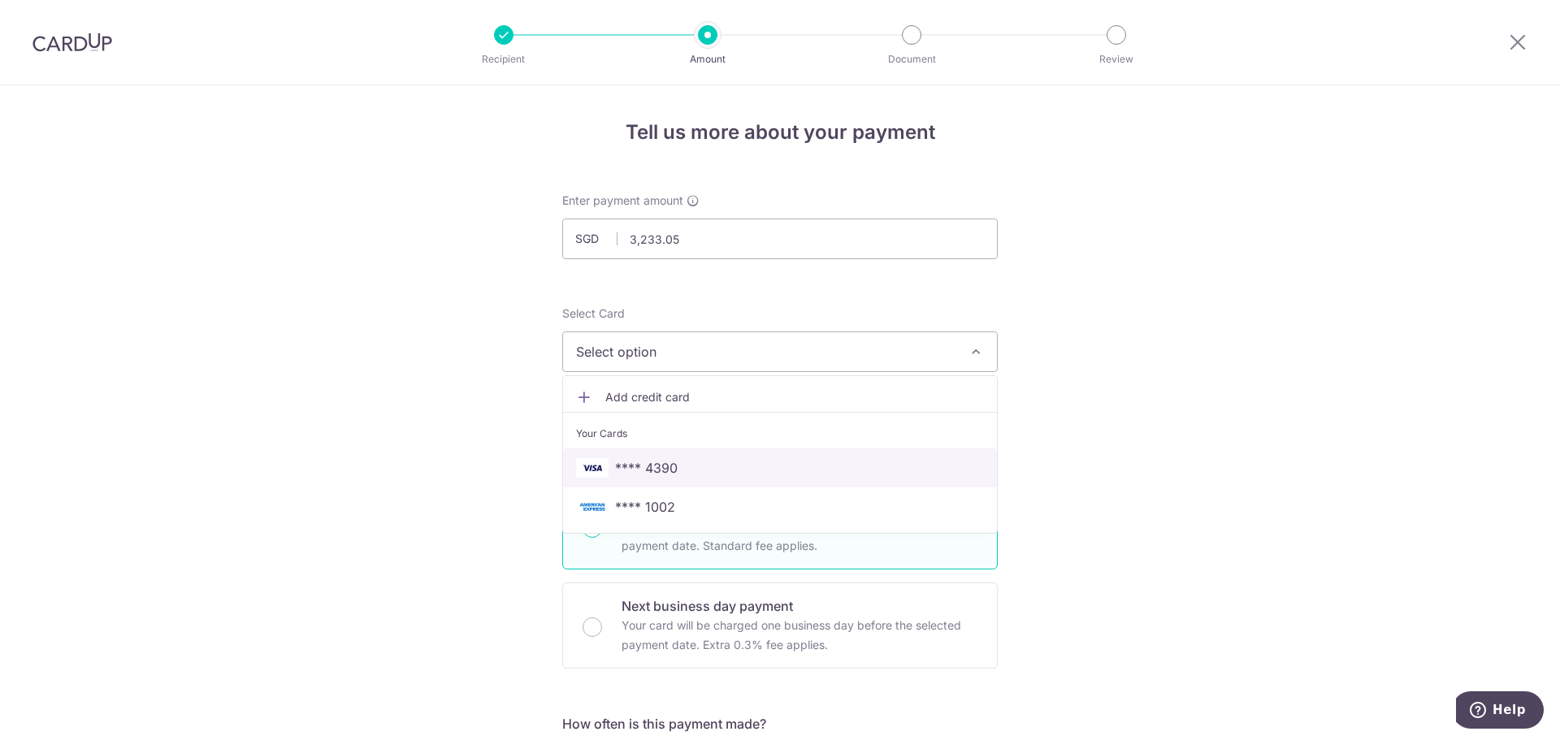
click at [631, 474] on span "**** 4390" at bounding box center [646, 467] width 63 height 19
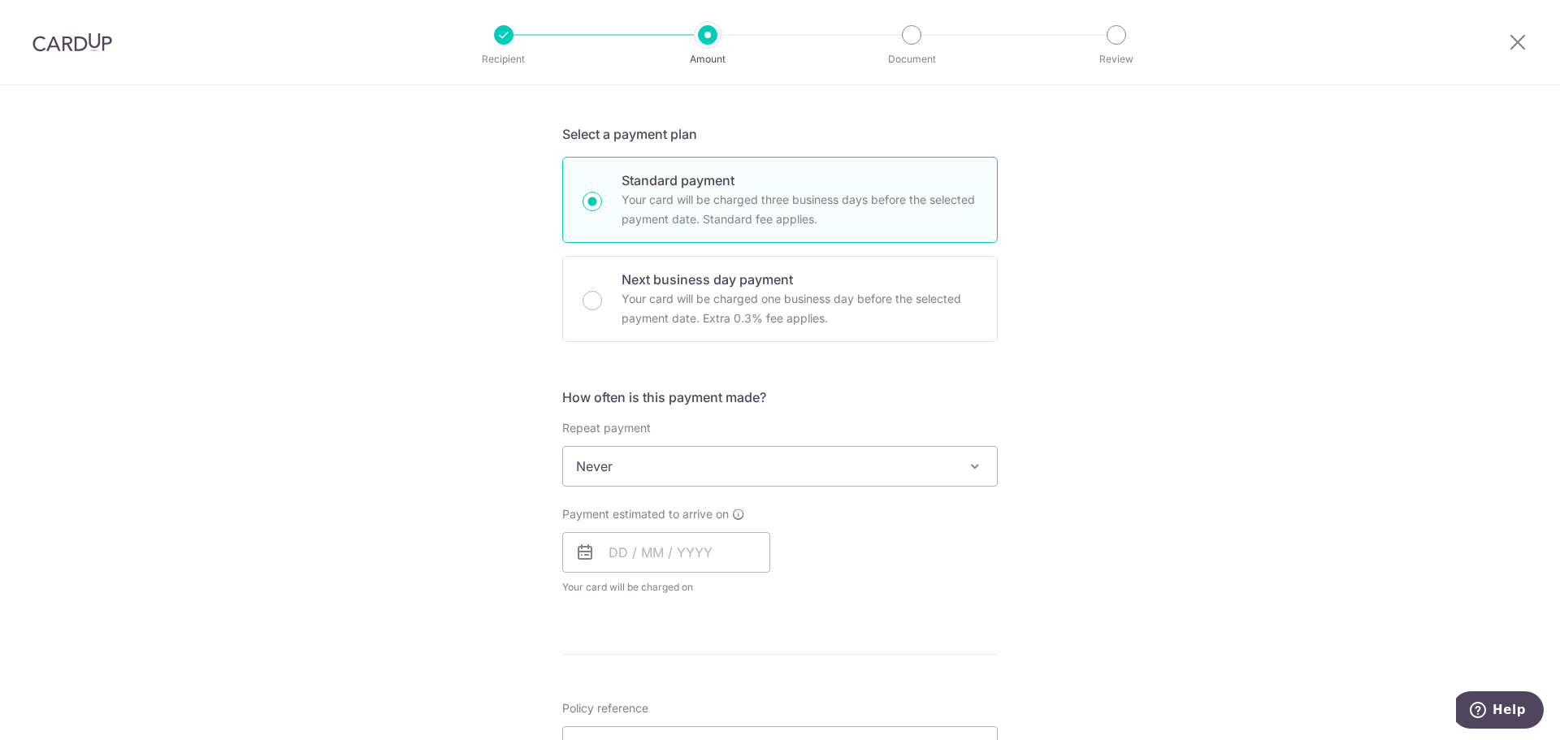
scroll to position [406, 0]
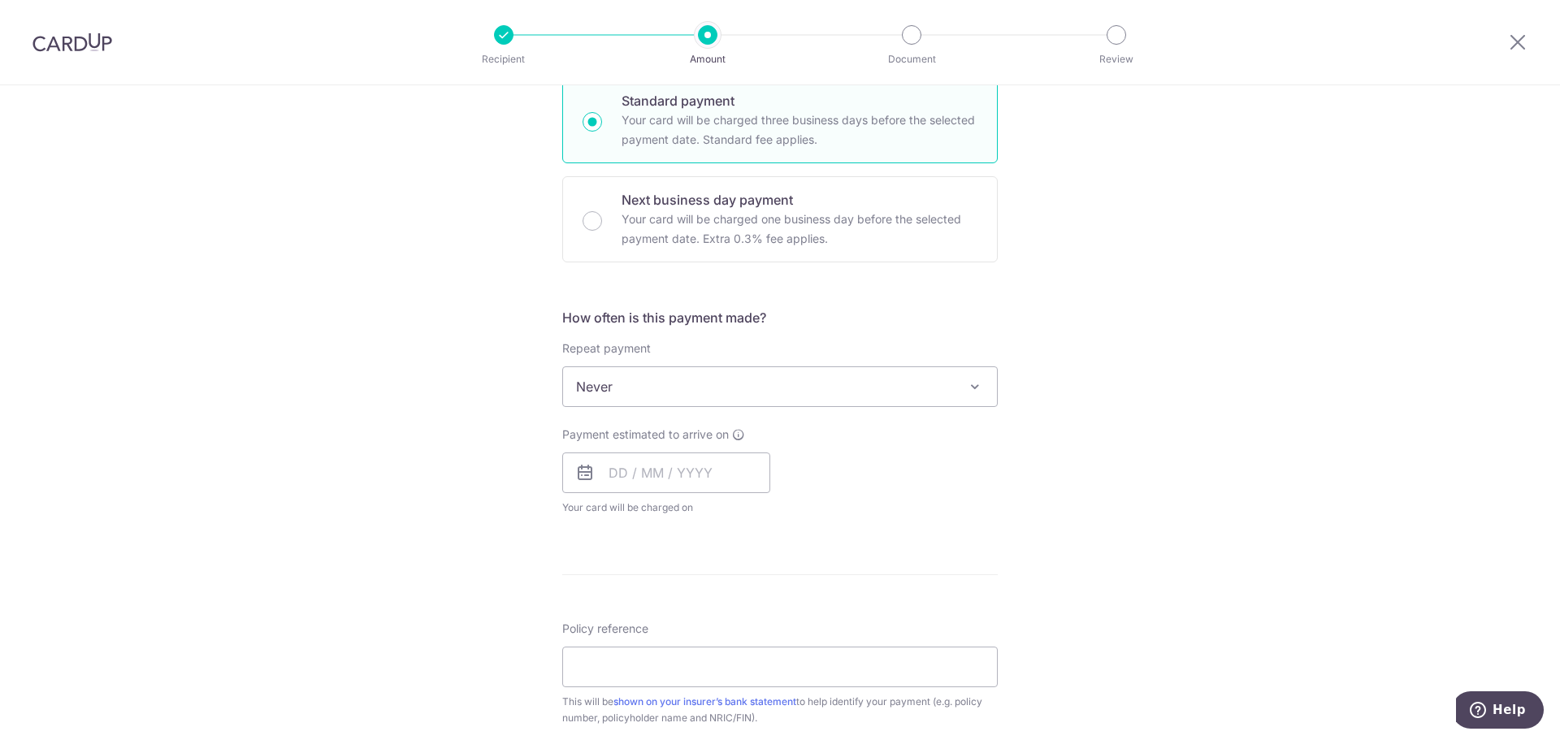
click at [643, 364] on div "Repeat payment Never Every week Every month Every quarter Every half a year Eve…" at bounding box center [779, 373] width 435 height 67
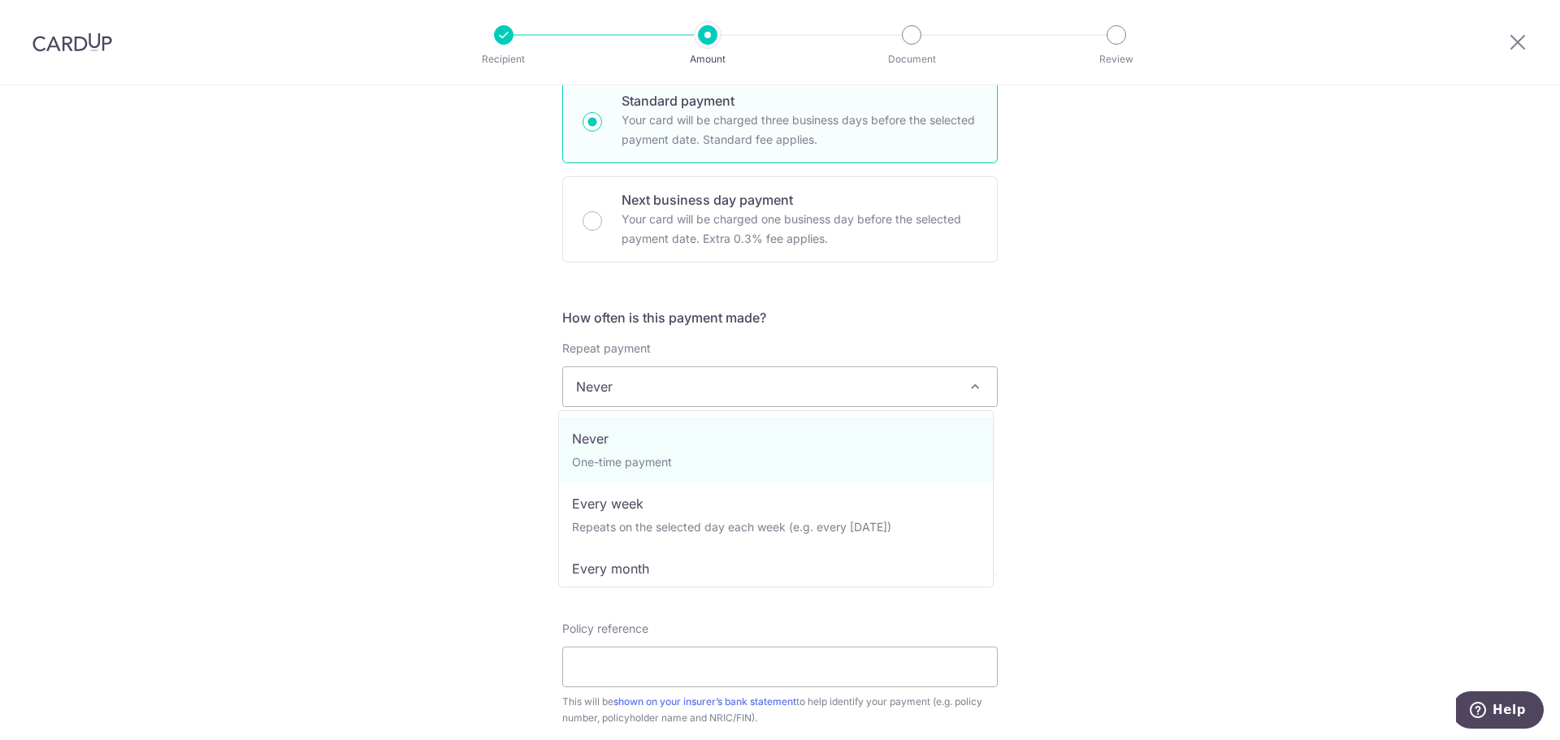
click at [641, 388] on span "Never" at bounding box center [780, 386] width 434 height 39
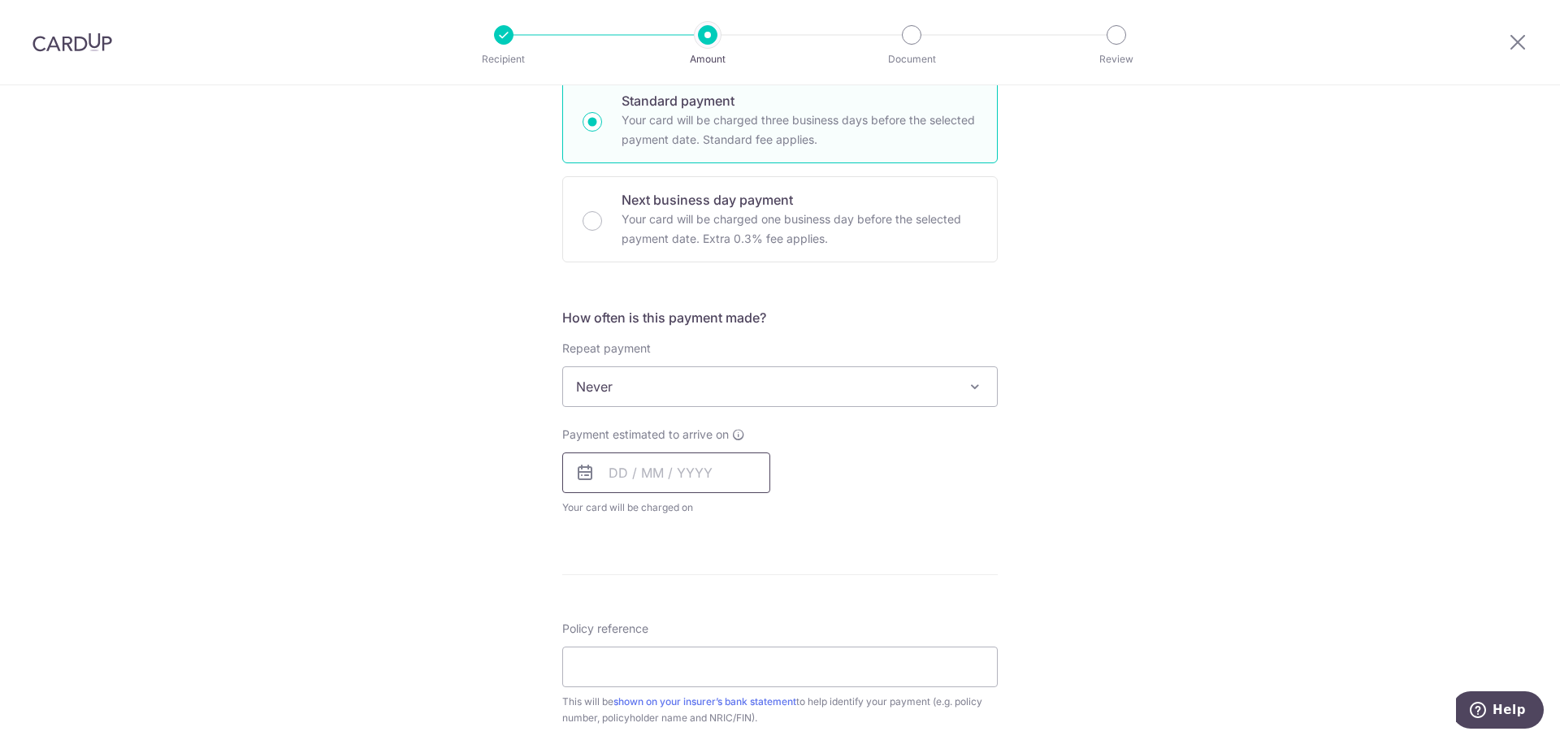
click at [662, 476] on input "text" at bounding box center [666, 473] width 208 height 41
click at [719, 588] on link "2" at bounding box center [725, 588] width 26 height 26
type input "02/10/2025"
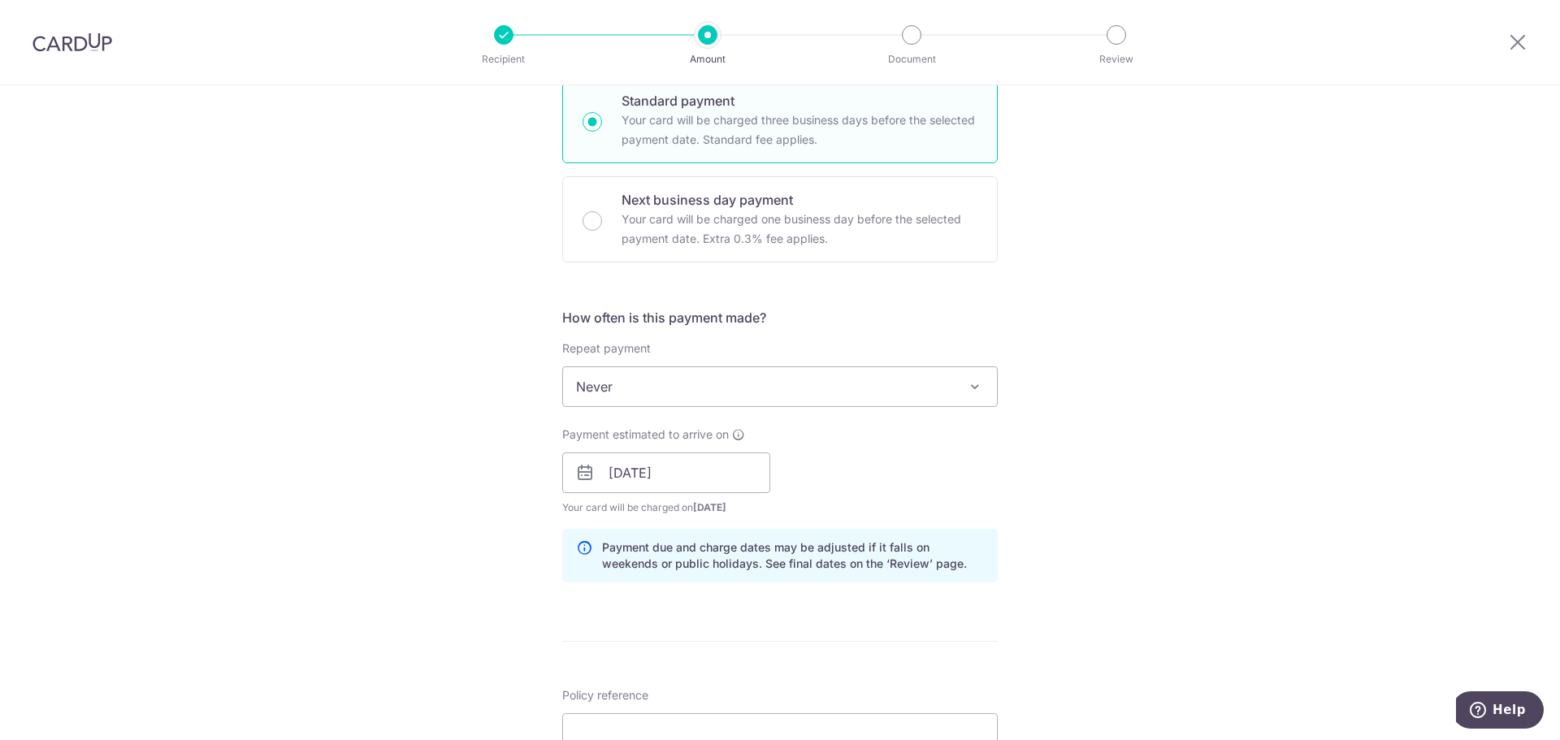
click at [406, 536] on div "Tell us more about your payment Enter payment amount SGD 3,233.05 3233.05 Selec…" at bounding box center [780, 447] width 1560 height 1536
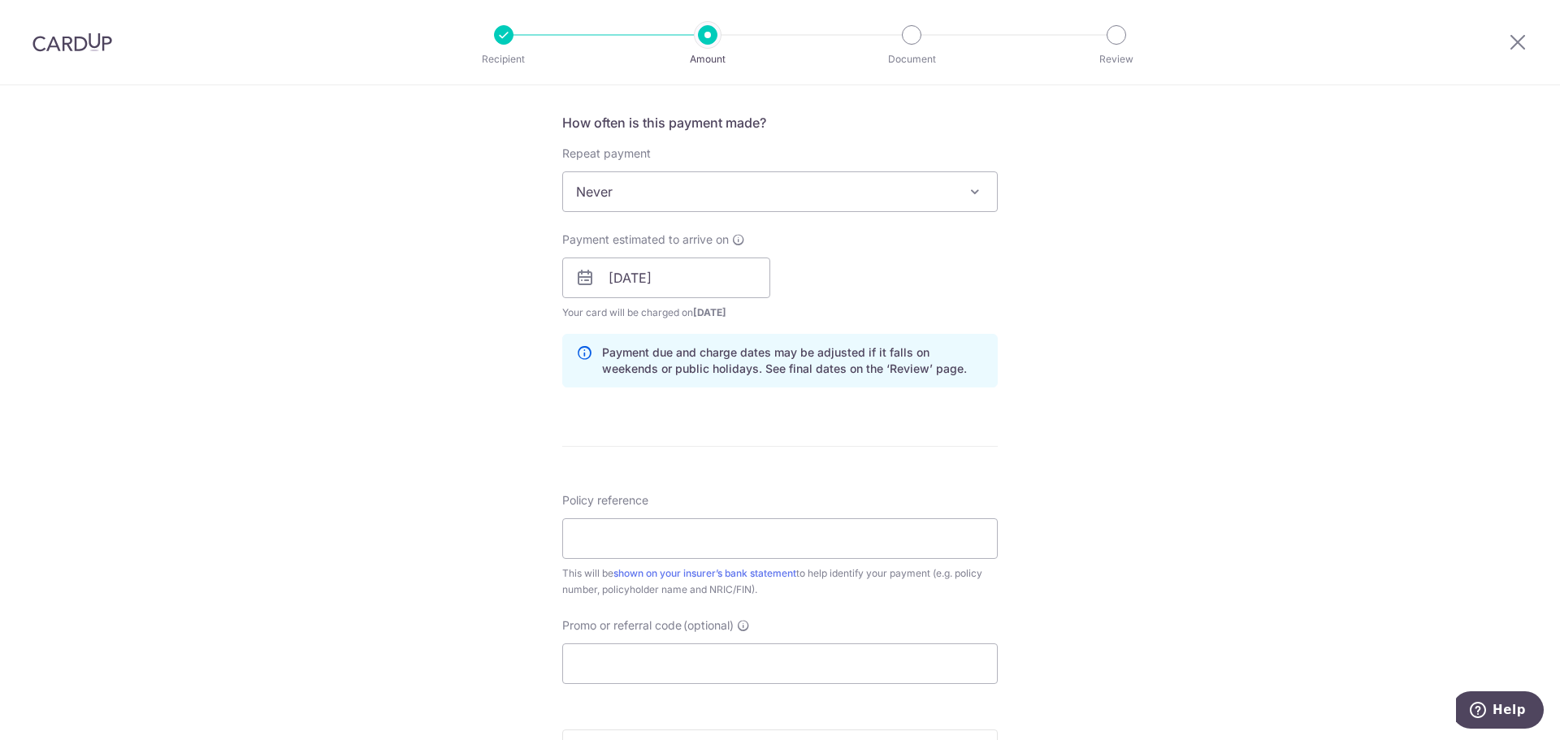
scroll to position [650, 0]
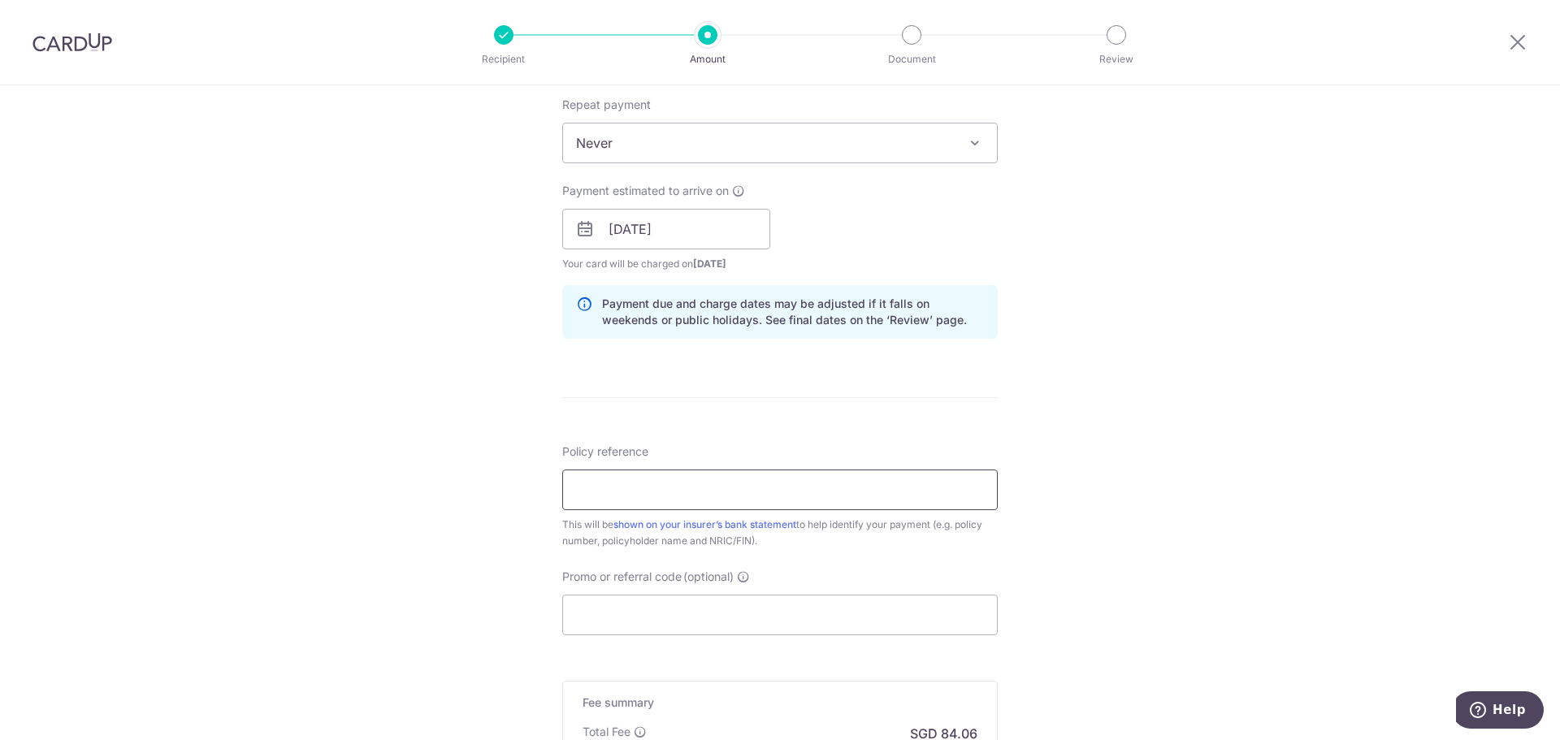
click at [601, 479] on input "Policy reference" at bounding box center [779, 490] width 435 height 41
paste input "501-7637587"
type input "501-7637587"
click at [589, 607] on input "Promo or referral code (optional)" at bounding box center [779, 615] width 435 height 41
paste input "OFF225"
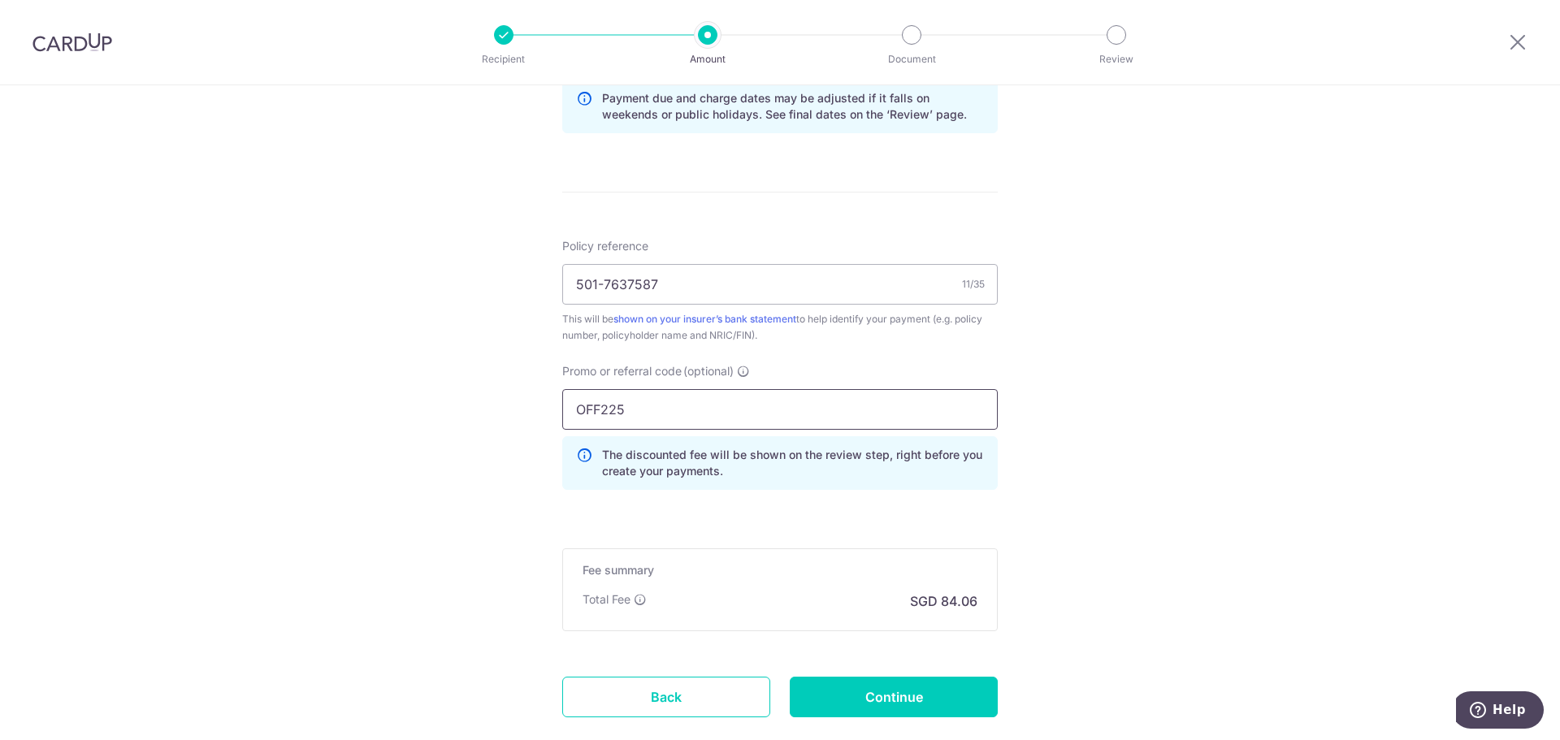
scroll to position [894, 0]
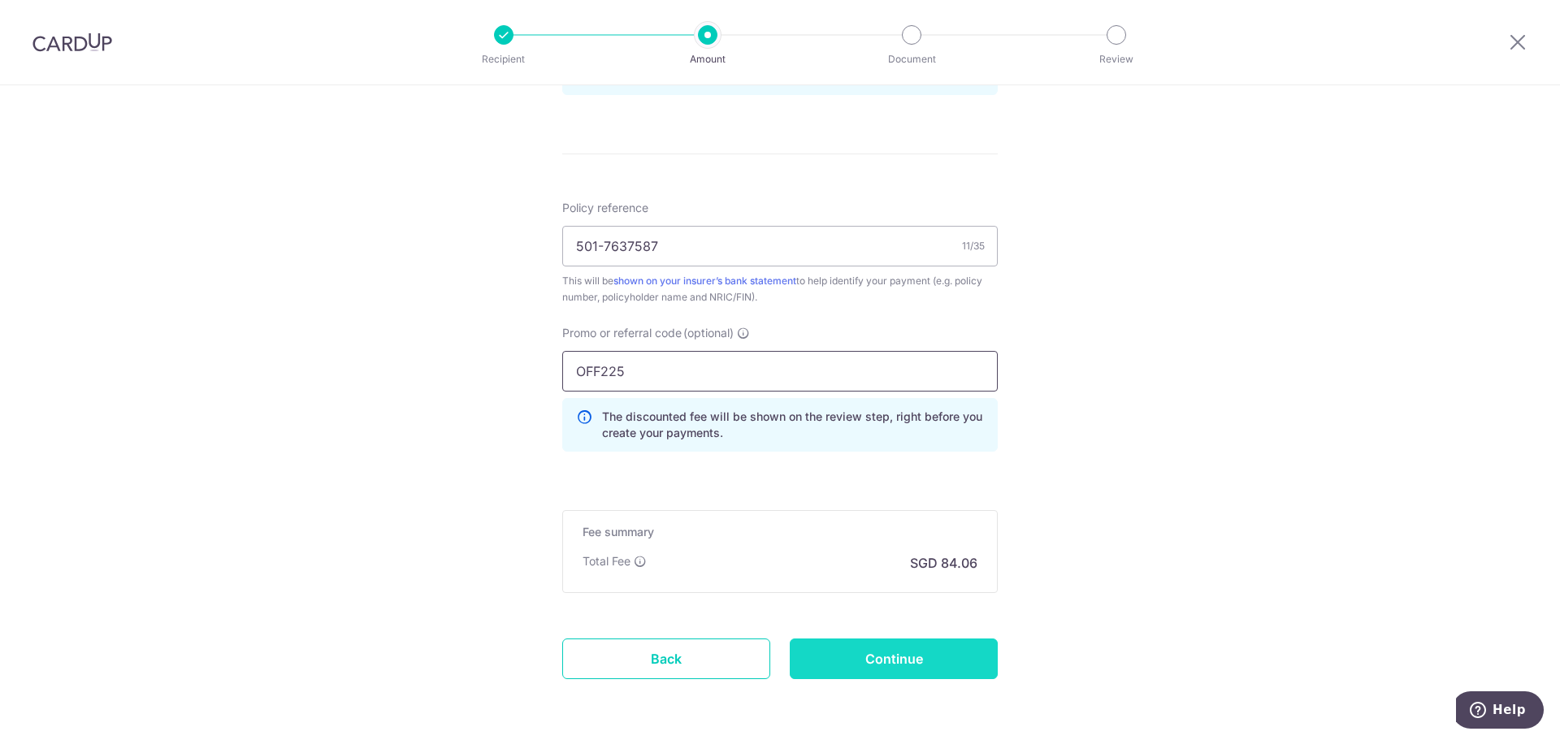
type input "OFF225"
click at [855, 656] on input "Continue" at bounding box center [894, 659] width 208 height 41
type input "Create Schedule"
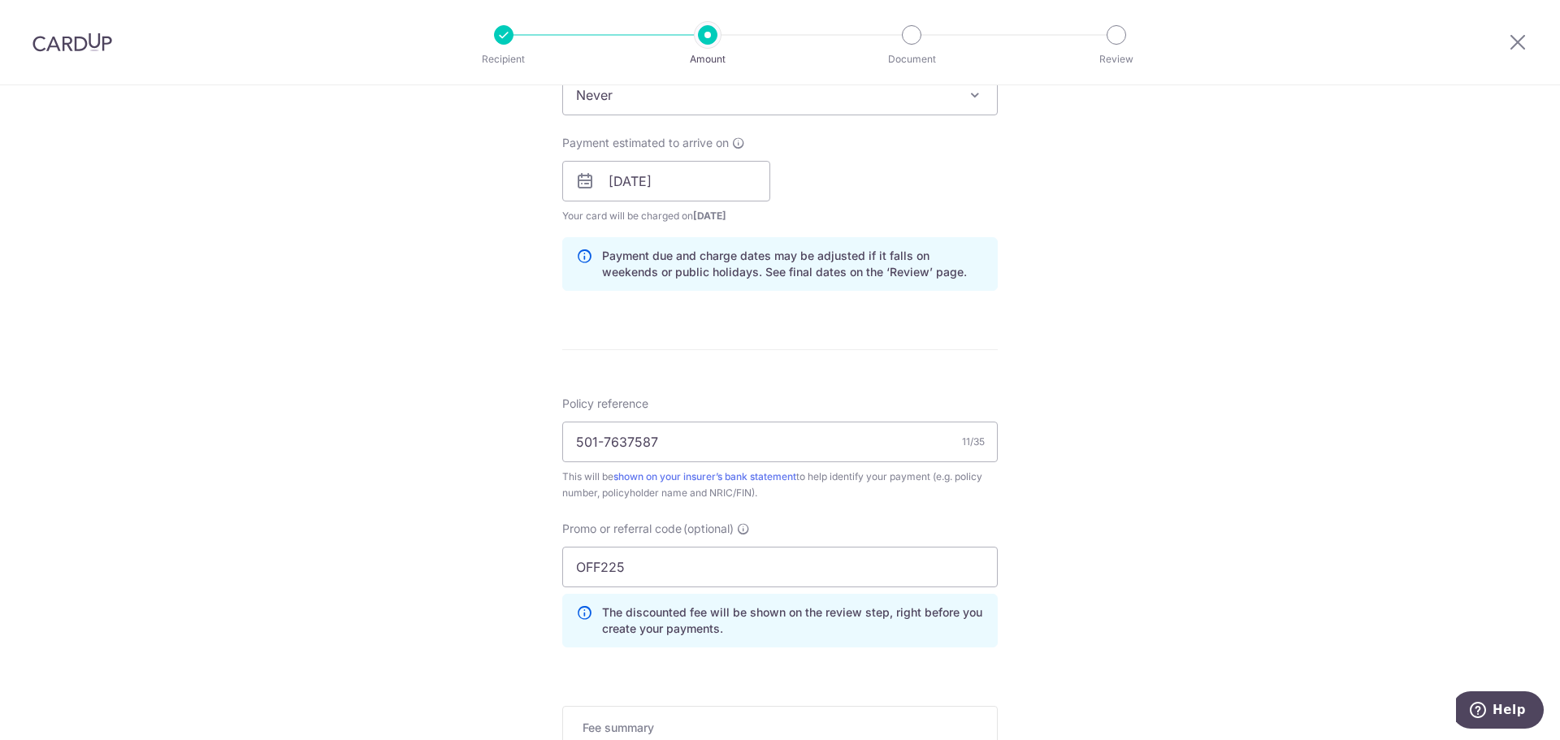
scroll to position [569, 0]
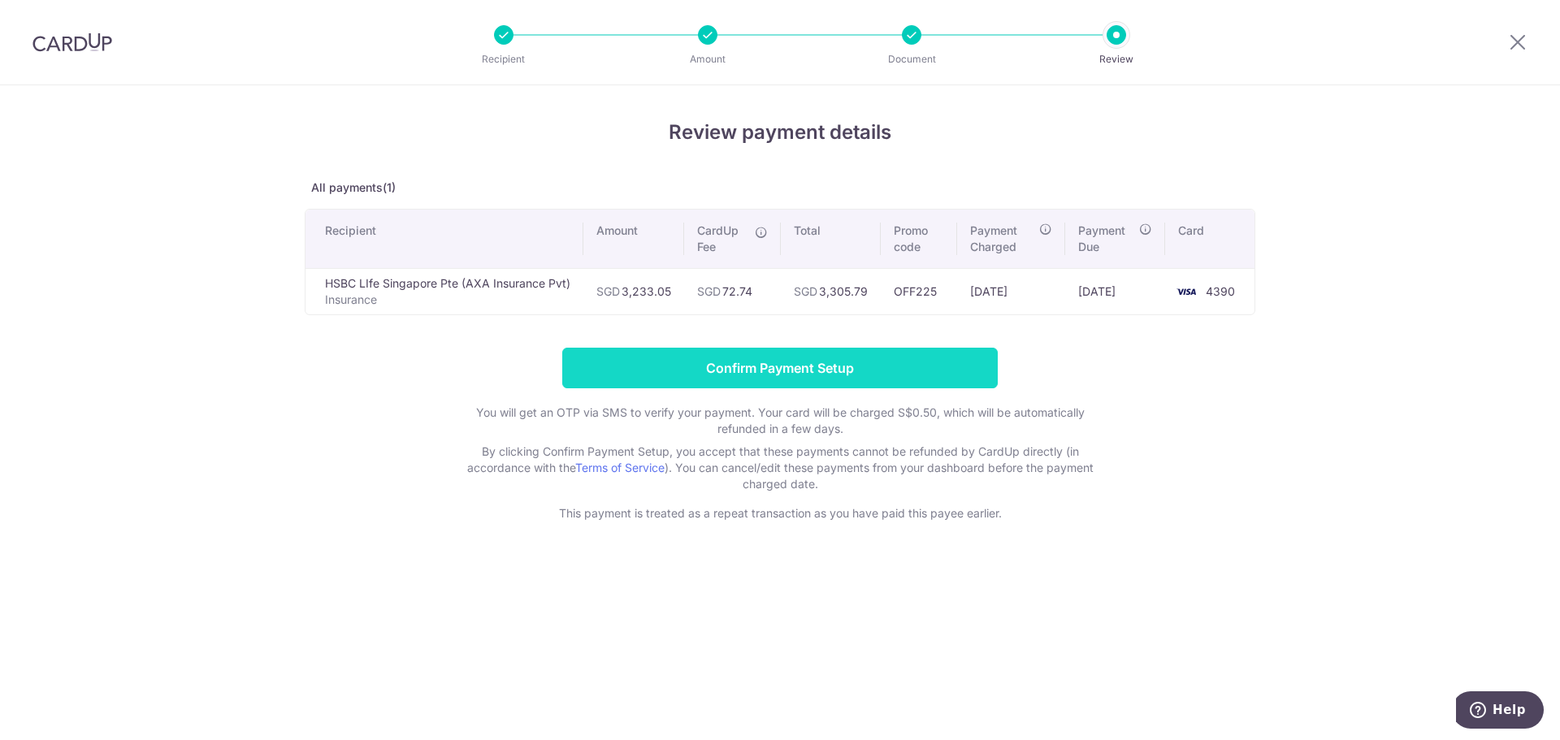
click at [755, 370] on input "Confirm Payment Setup" at bounding box center [779, 368] width 435 height 41
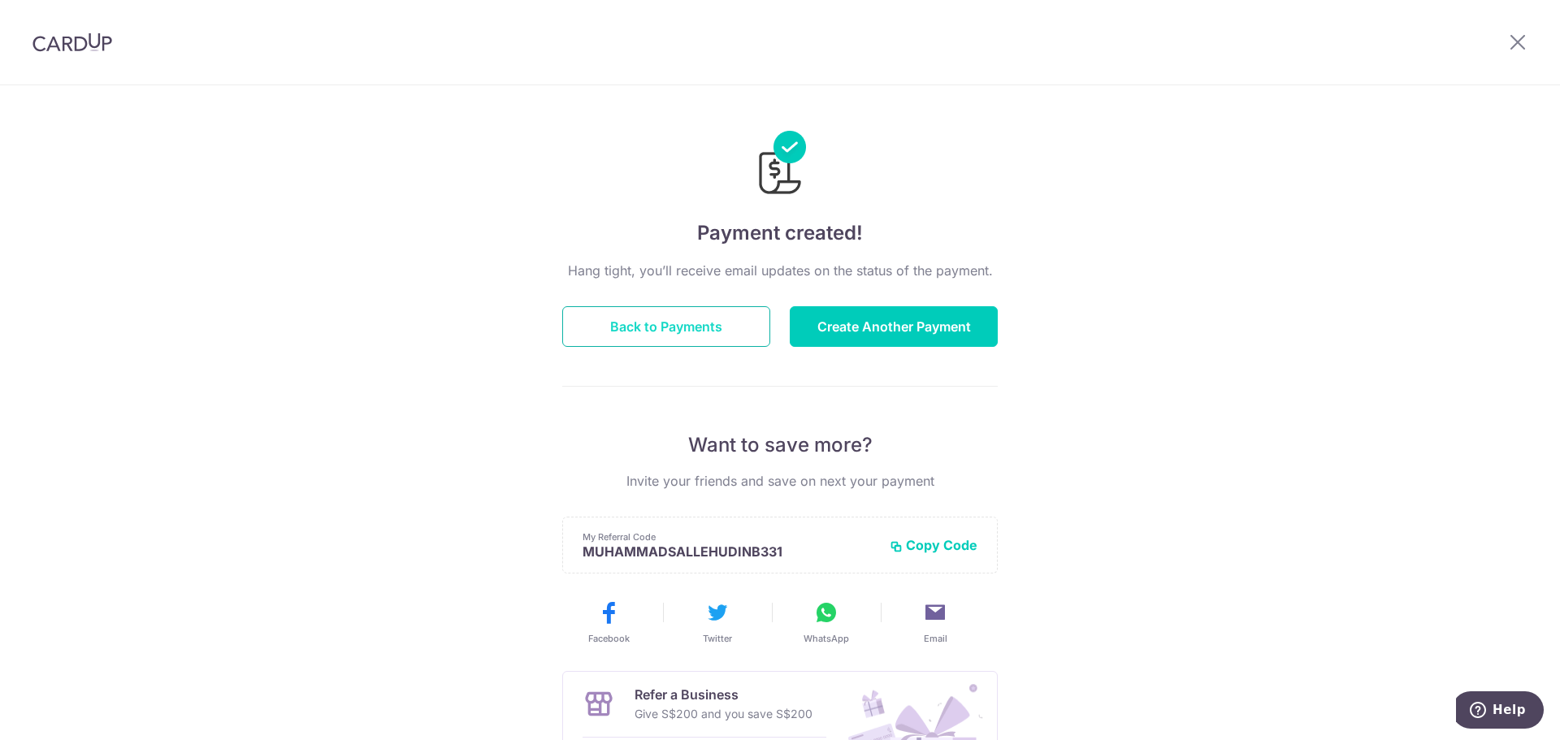
drag, startPoint x: 622, startPoint y: 318, endPoint x: 611, endPoint y: 323, distance: 12.7
click at [624, 316] on button "Back to Payments" at bounding box center [666, 326] width 208 height 41
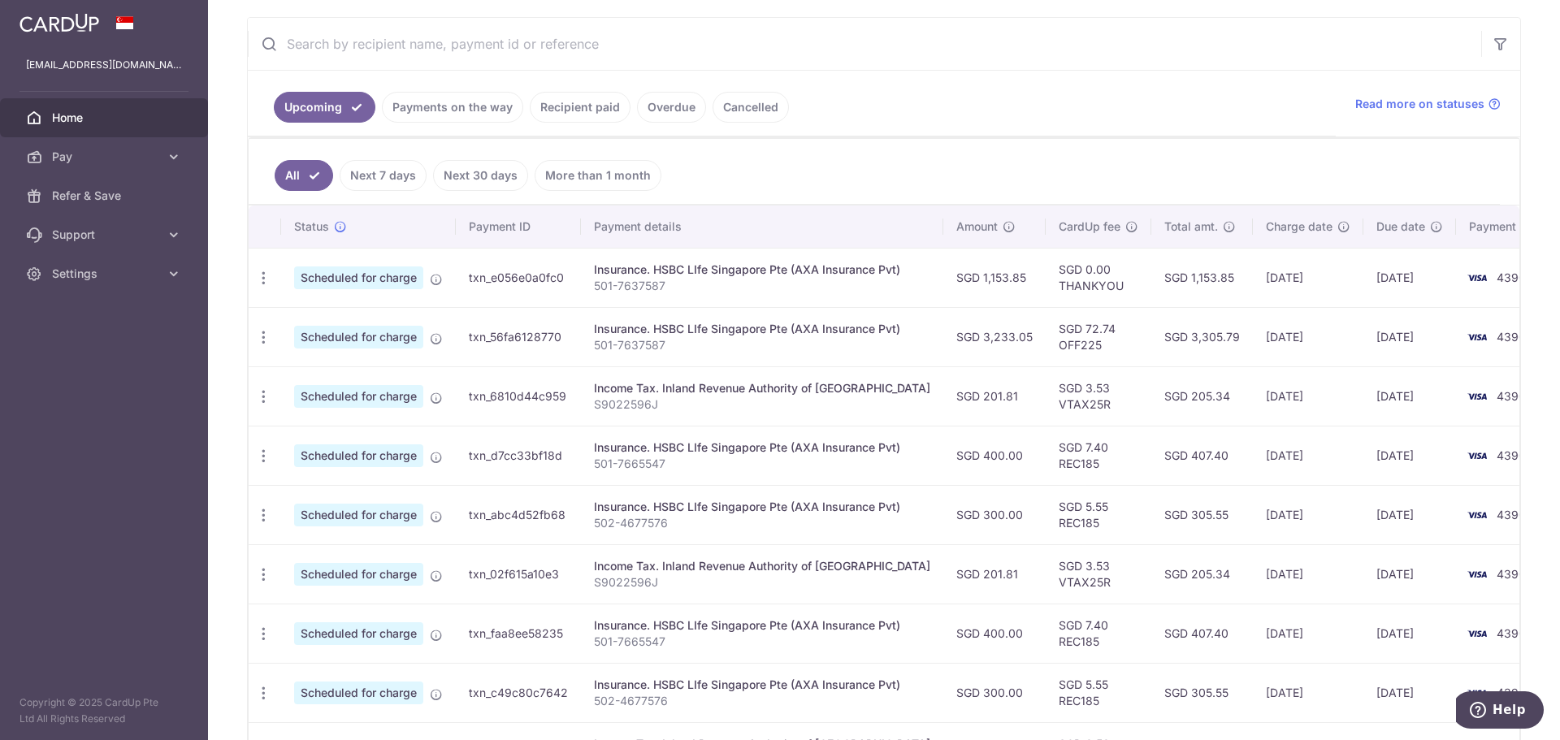
scroll to position [325, 0]
